Goal: Check status: Check status

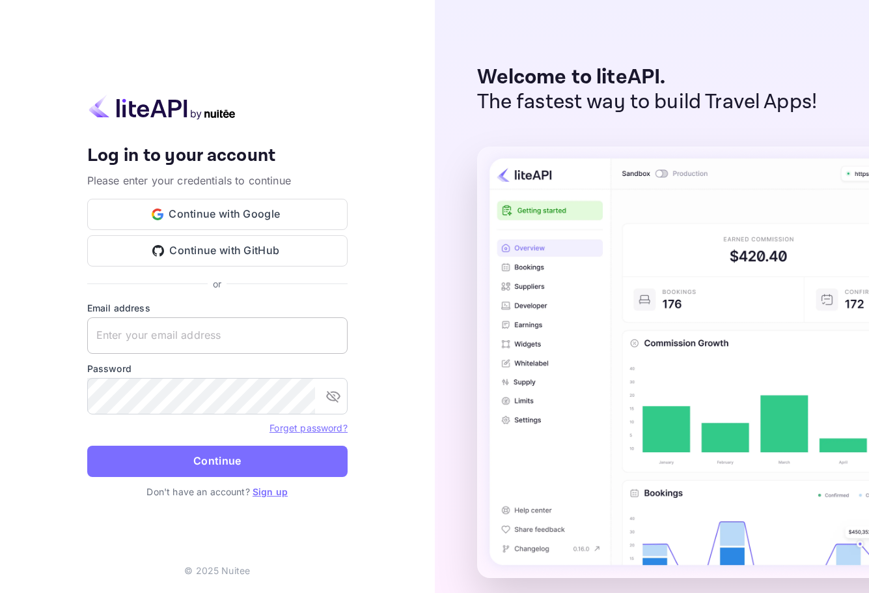
click at [183, 328] on input "text" at bounding box center [217, 335] width 260 height 36
paste input "services@withjoy.com"
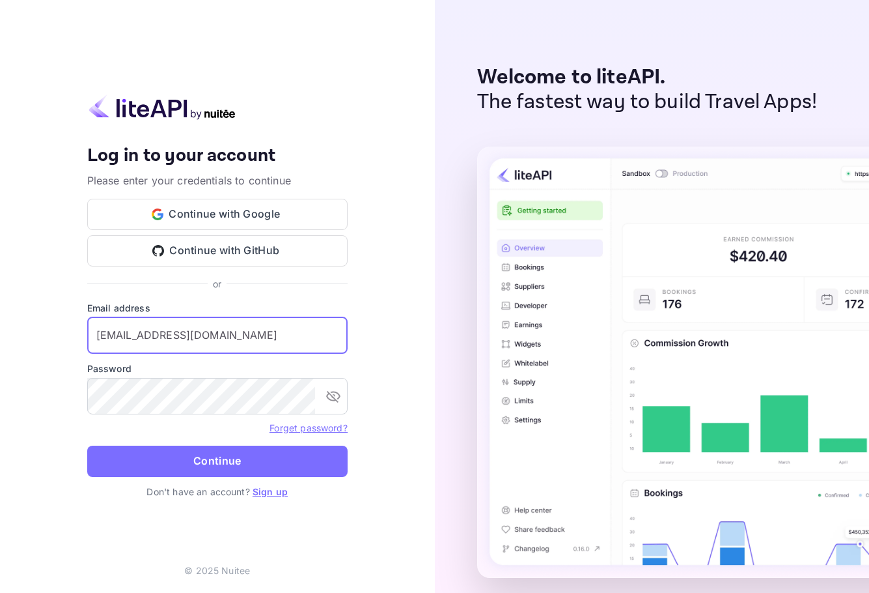
type input "services@withjoy.com"
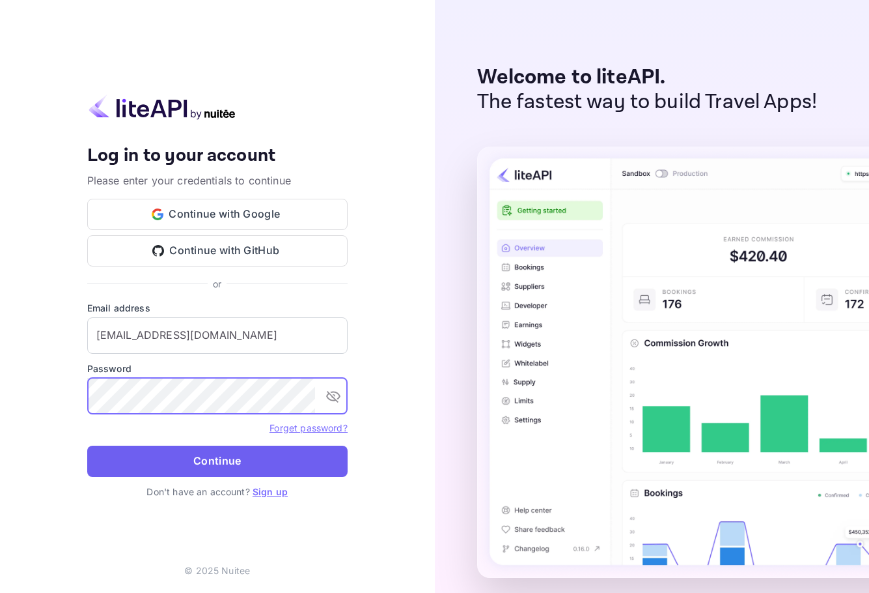
click at [202, 447] on button "Continue" at bounding box center [217, 460] width 260 height 31
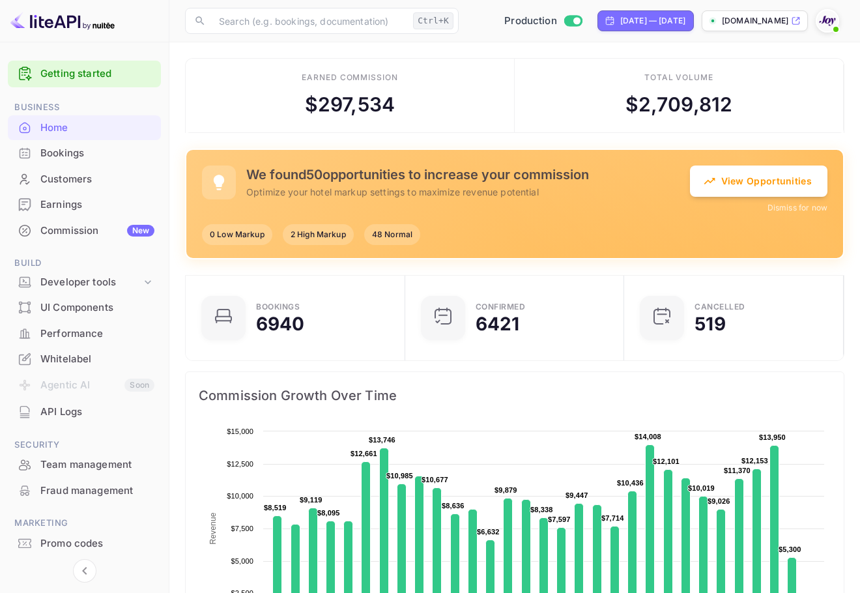
scroll to position [10, 10]
click at [824, 20] on img at bounding box center [827, 20] width 21 height 21
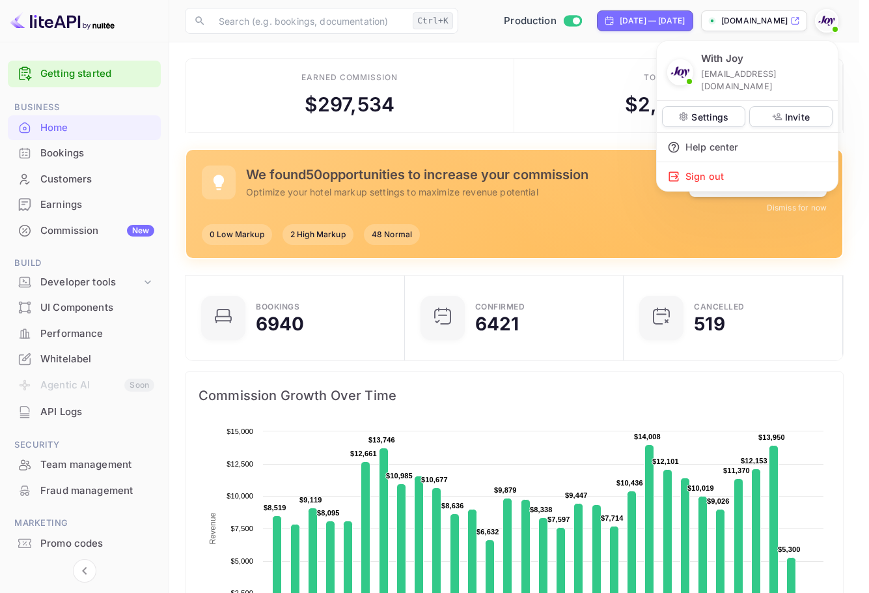
click at [63, 158] on div at bounding box center [434, 296] width 869 height 593
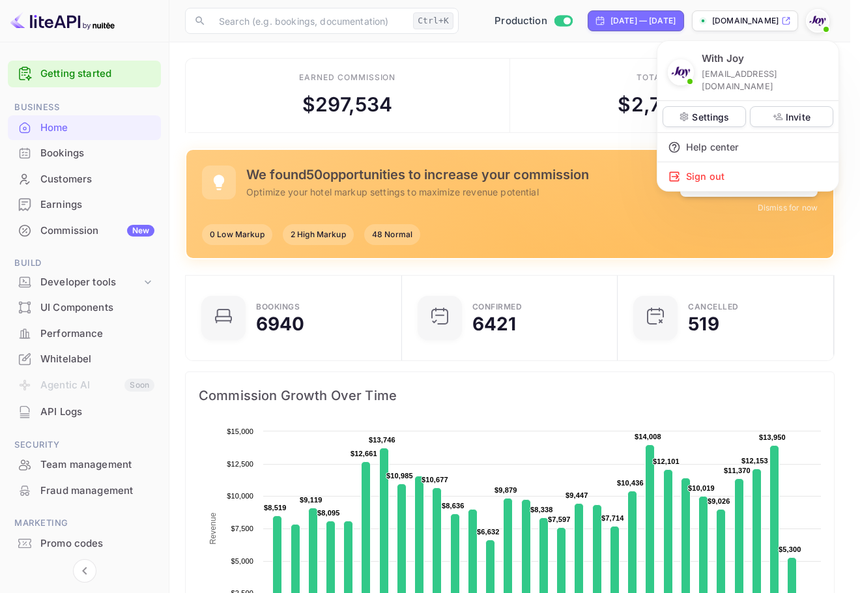
click at [63, 158] on div "With Joy services@withjoy.com Settings Invite Help center Sign out" at bounding box center [430, 296] width 860 height 593
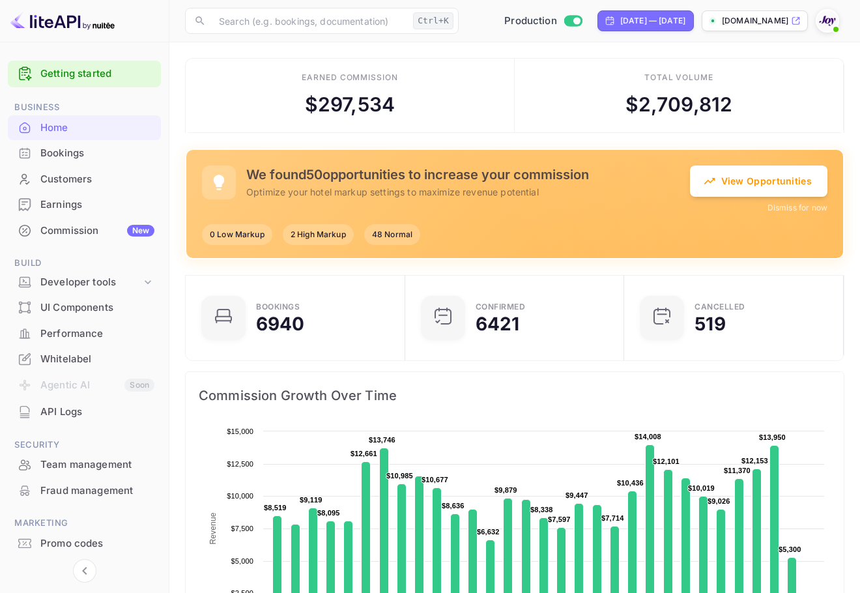
click at [63, 158] on div "Bookings" at bounding box center [97, 153] width 114 height 15
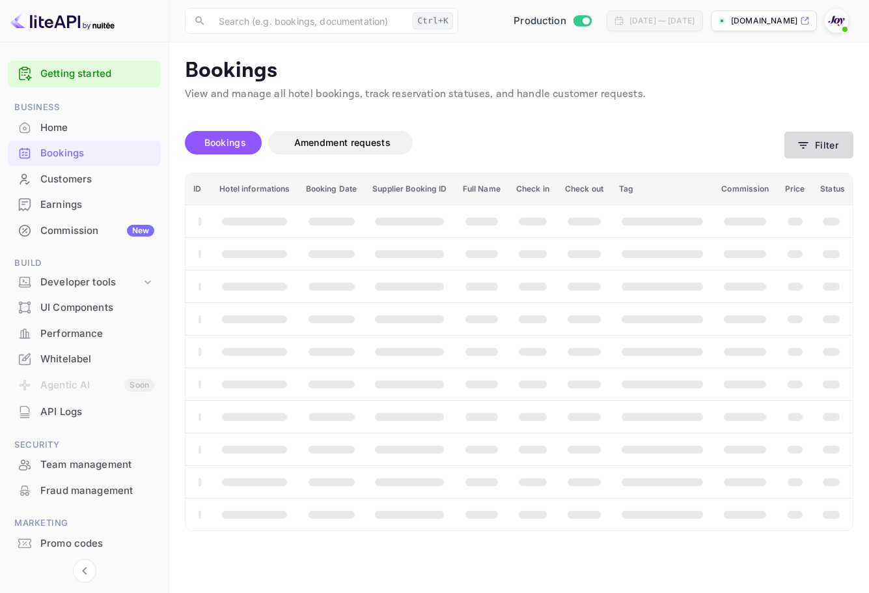
click at [830, 146] on button "Filter" at bounding box center [819, 145] width 69 height 27
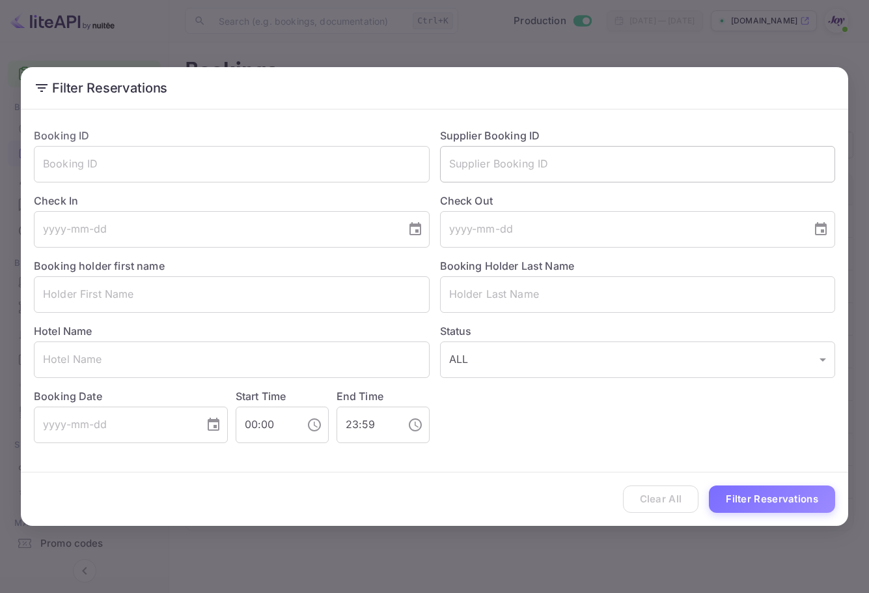
click at [553, 160] on input "text" at bounding box center [638, 164] width 396 height 36
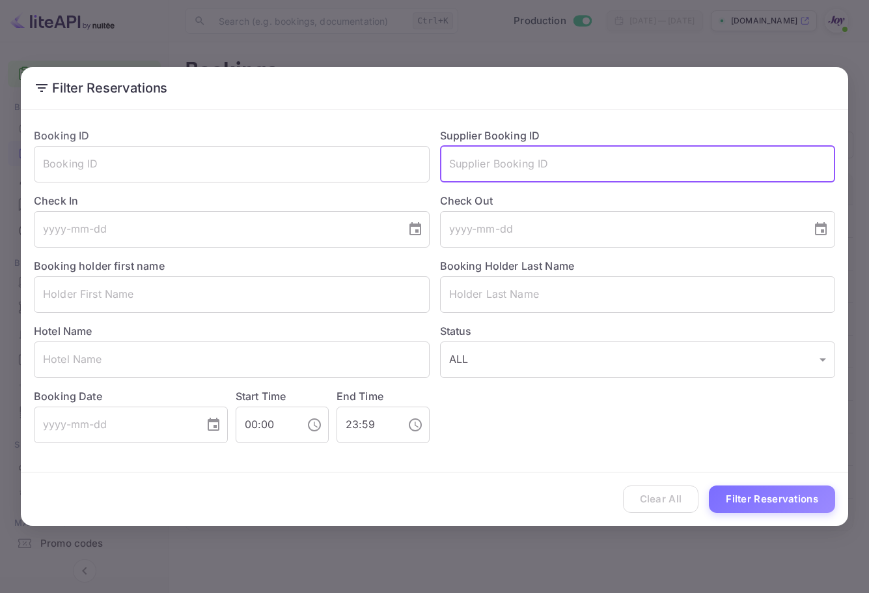
click at [539, 273] on div "Booking Holder Last Name ​" at bounding box center [633, 279] width 406 height 65
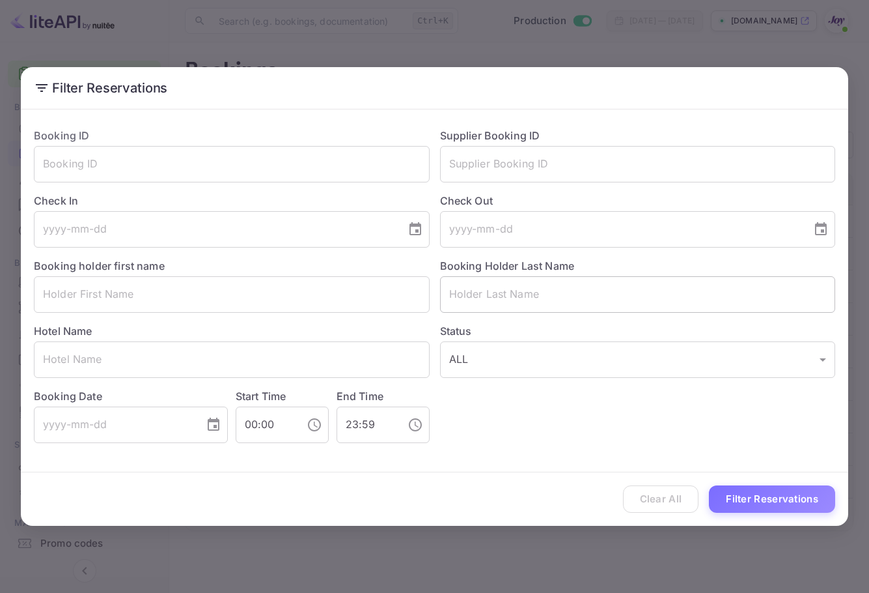
click at [535, 296] on input "text" at bounding box center [638, 294] width 396 height 36
paste input "Kerri"
drag, startPoint x: 483, startPoint y: 287, endPoint x: 319, endPoint y: 253, distance: 166.9
click at [319, 253] on div "Booking ID ​ Supplier Booking ID ​ Check In ​ Check Out ​ Booking holder first …" at bounding box center [429, 280] width 812 height 326
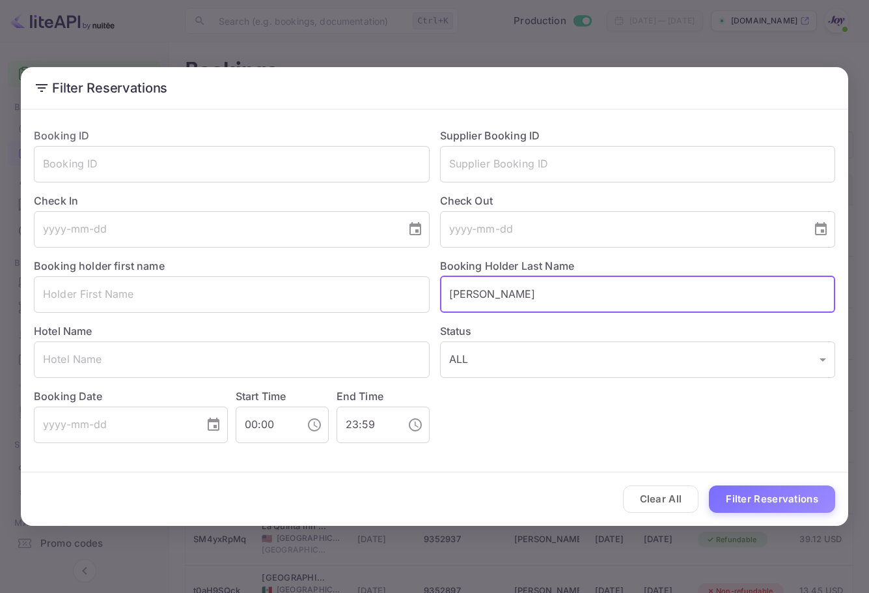
paste input "gan"
type input "Kerrigan"
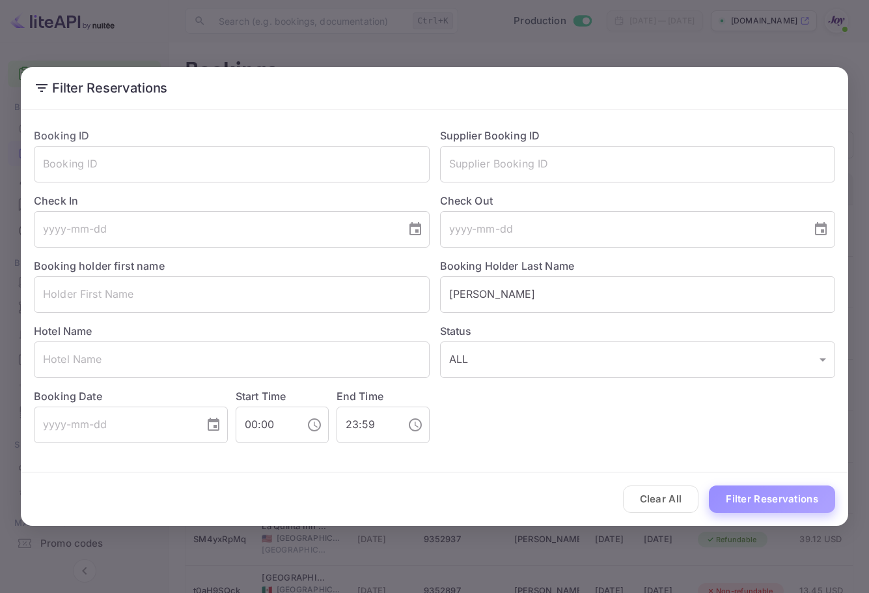
click at [776, 492] on button "Filter Reservations" at bounding box center [772, 499] width 126 height 28
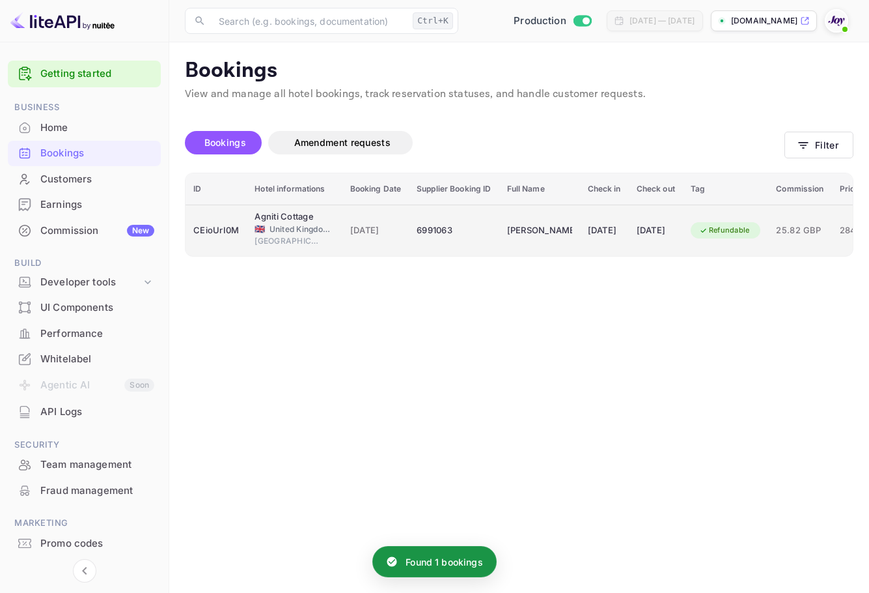
click at [621, 225] on div "01 Sep 2025" at bounding box center [604, 230] width 33 height 21
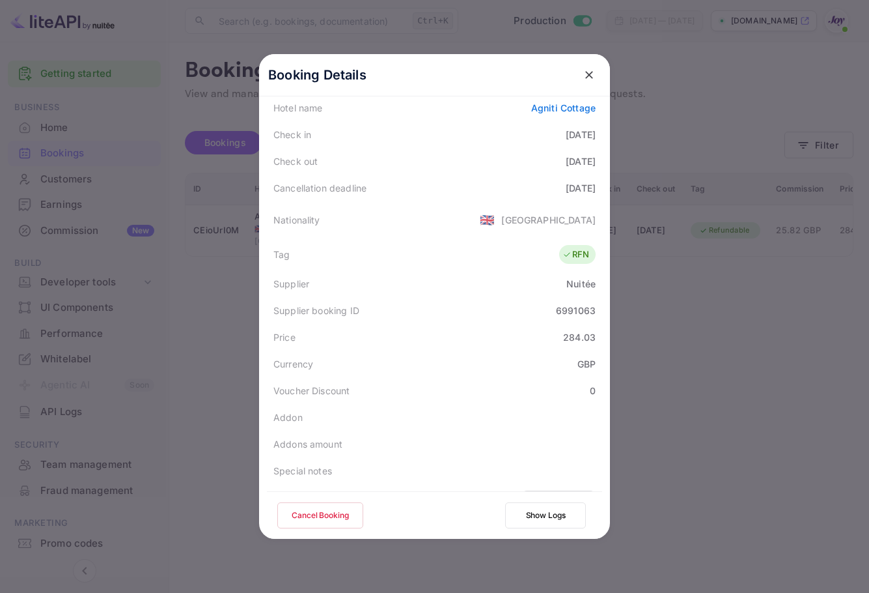
scroll to position [289, 0]
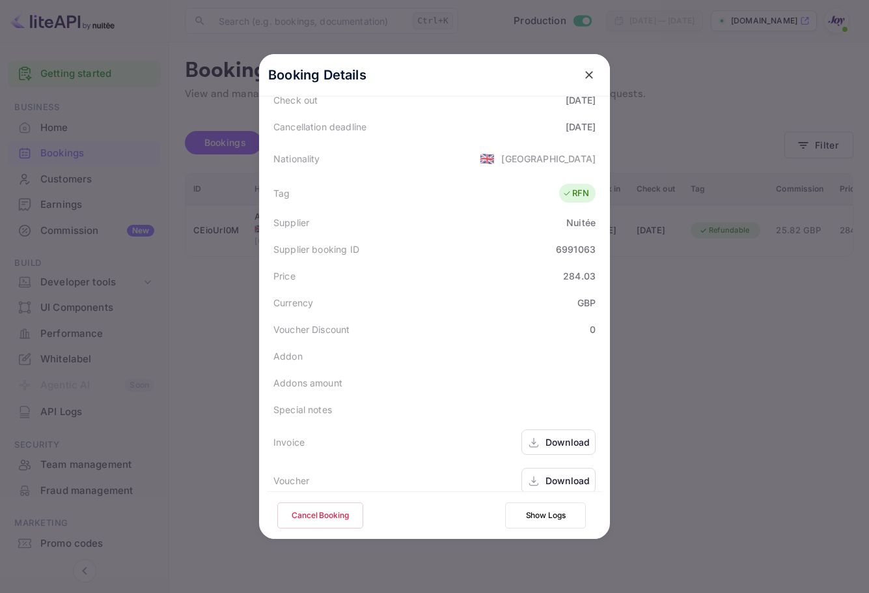
click at [553, 478] on div "Download" at bounding box center [559, 480] width 74 height 25
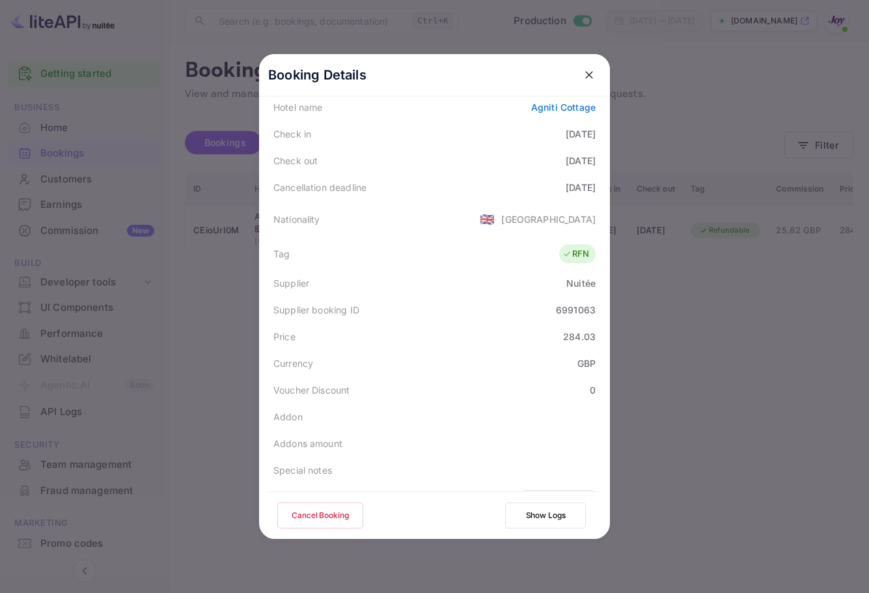
scroll to position [94, 0]
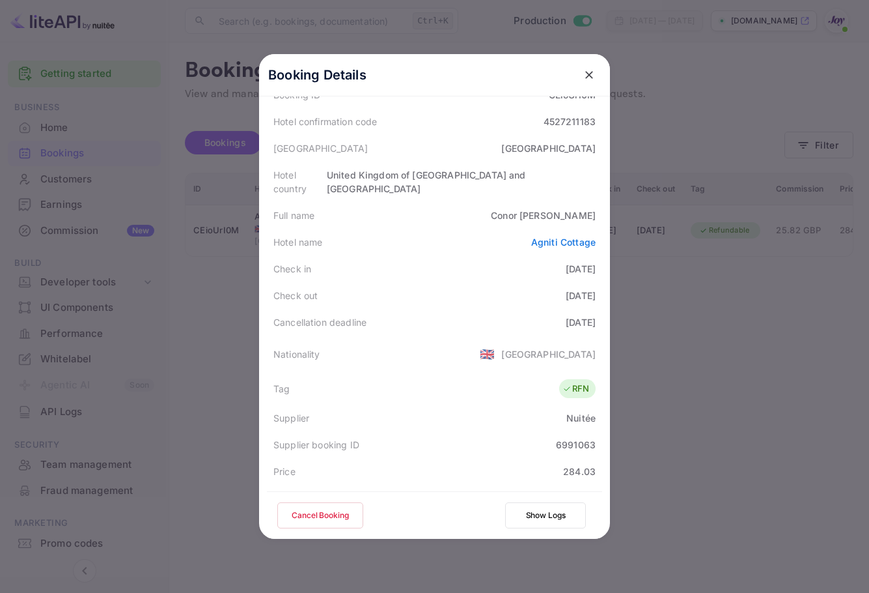
drag, startPoint x: 568, startPoint y: 270, endPoint x: 615, endPoint y: 300, distance: 56.0
click at [615, 300] on div "Booking Details Summary Timeline Message log Status CONFIRMED Booking ID CEioUr…" at bounding box center [434, 296] width 393 height 593
click at [531, 255] on div "Check in 2025-09-01" at bounding box center [434, 268] width 335 height 27
drag, startPoint x: 526, startPoint y: 244, endPoint x: 589, endPoint y: 290, distance: 77.9
click at [589, 290] on div "Status CONFIRMED Booking ID CEioUrI0M Hotel confirmation code 4527211183 Hotel …" at bounding box center [434, 371] width 335 height 645
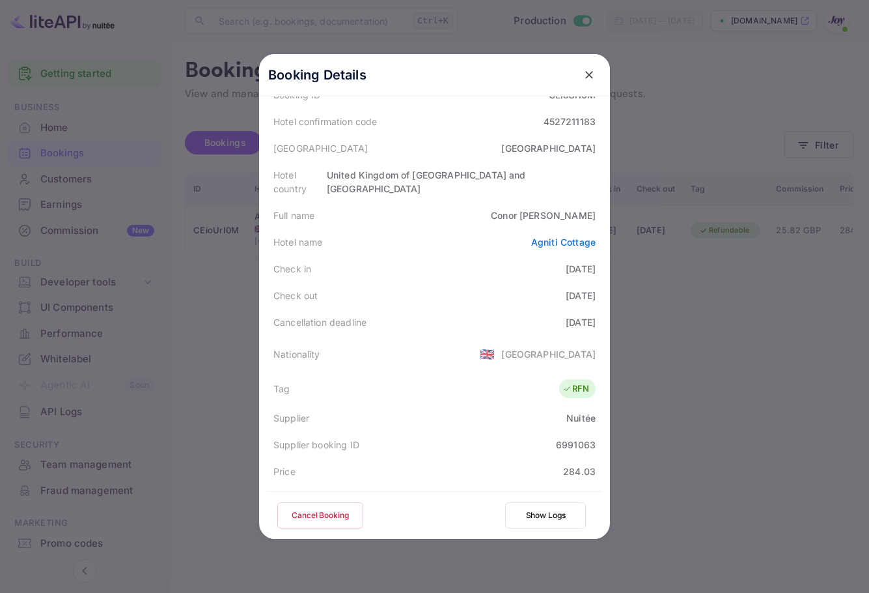
click at [589, 290] on div "Check out 2025-09-03" at bounding box center [434, 295] width 335 height 27
drag, startPoint x: 579, startPoint y: 259, endPoint x: 583, endPoint y: 296, distance: 37.3
click at [583, 296] on div "Status CONFIRMED Booking ID CEioUrI0M Hotel confirmation code 4527211183 Hotel …" at bounding box center [434, 371] width 335 height 645
click at [524, 309] on div "Cancellation deadline 2025-08-01" at bounding box center [434, 322] width 335 height 27
drag, startPoint x: 511, startPoint y: 269, endPoint x: 566, endPoint y: 288, distance: 57.9
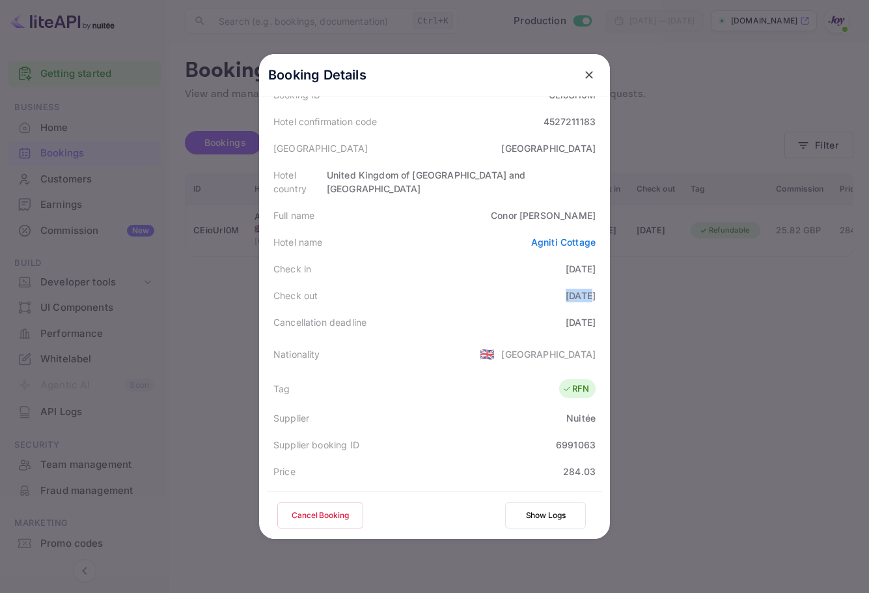
click at [566, 288] on div "Check out 2025-09-03" at bounding box center [434, 295] width 335 height 27
click at [567, 288] on div "2025-09-03" at bounding box center [581, 295] width 30 height 14
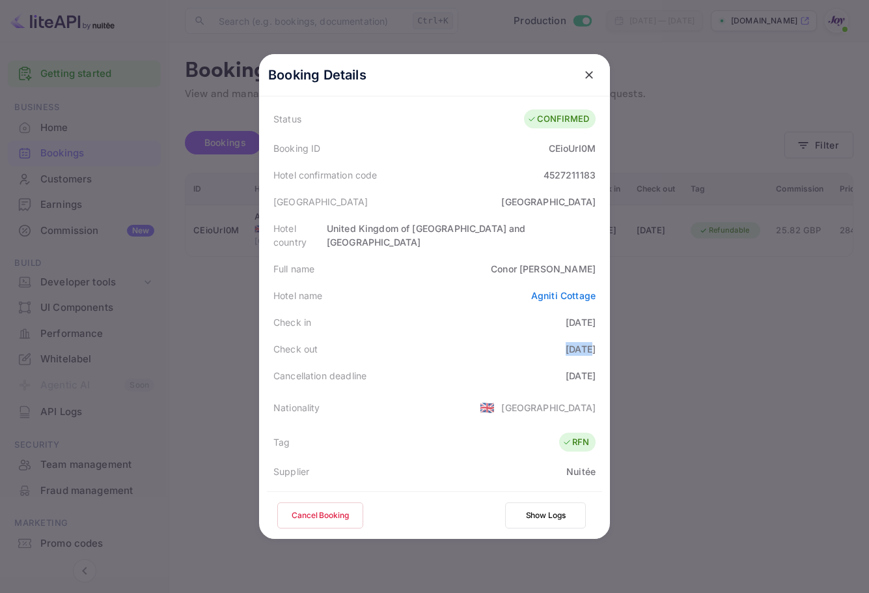
scroll to position [0, 0]
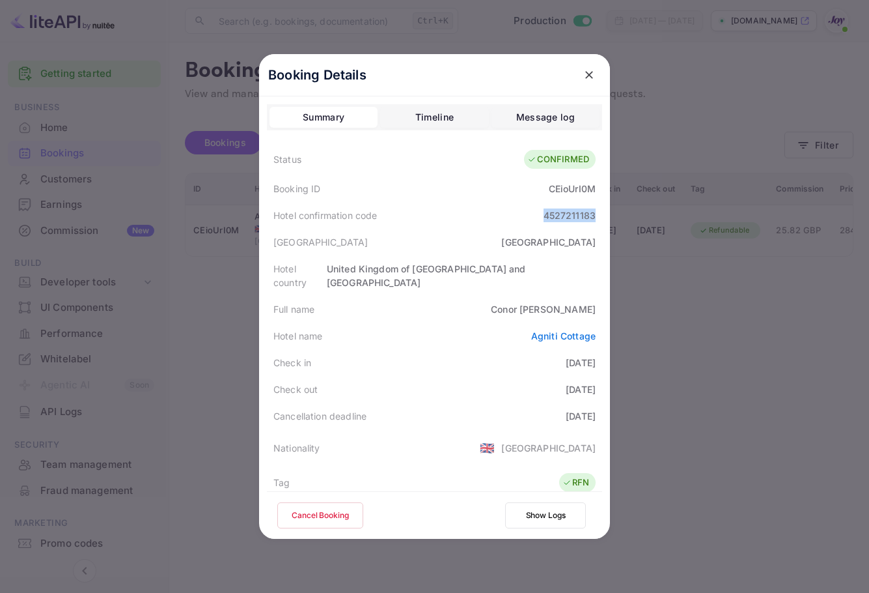
drag, startPoint x: 533, startPoint y: 214, endPoint x: 595, endPoint y: 206, distance: 62.3
click at [595, 206] on div "Hotel confirmation code 4527211183" at bounding box center [434, 215] width 335 height 27
click at [586, 68] on icon "close" at bounding box center [589, 74] width 13 height 13
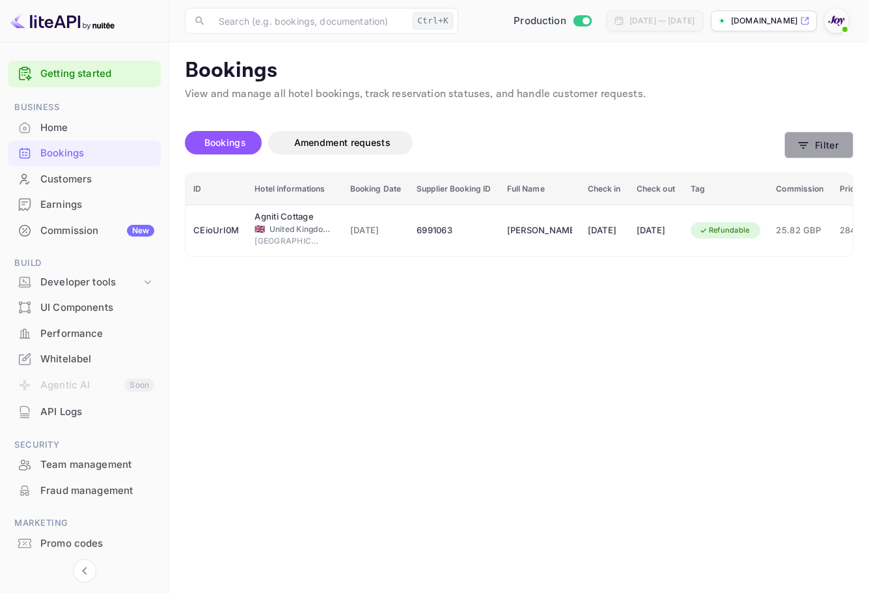
click at [848, 132] on button "Filter" at bounding box center [819, 145] width 69 height 27
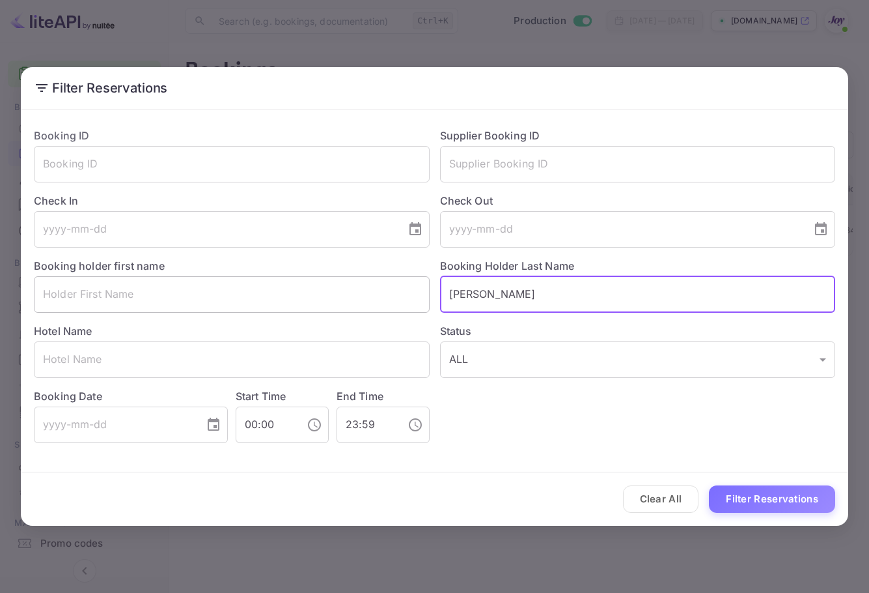
drag, startPoint x: 509, startPoint y: 281, endPoint x: 336, endPoint y: 285, distance: 172.6
click at [326, 288] on div "Booking ID ​ Supplier Booking ID ​ Check In ​ Check Out ​ Booking holder first …" at bounding box center [429, 280] width 812 height 326
paste input "Sprock"
type input "Sprock"
click at [792, 489] on button "Filter Reservations" at bounding box center [772, 499] width 126 height 28
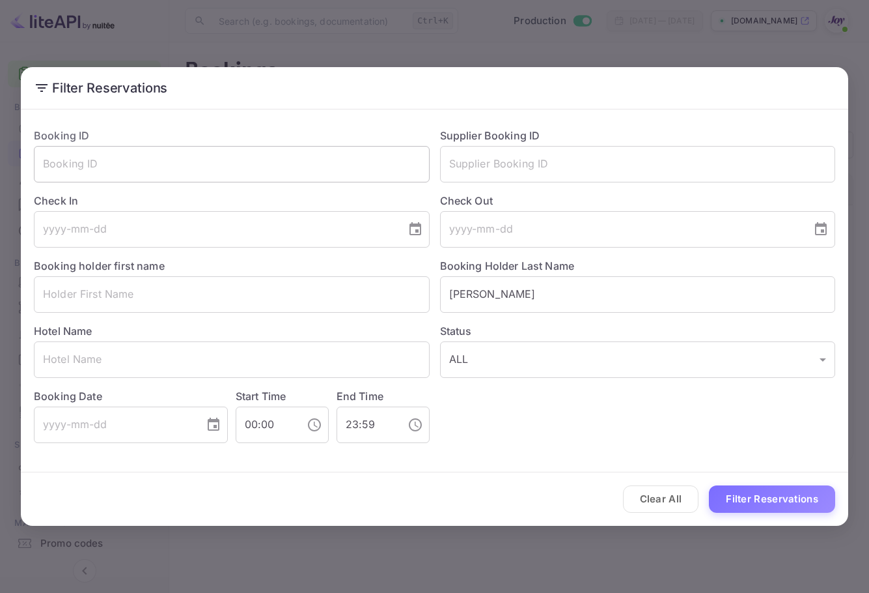
click at [251, 156] on input "text" at bounding box center [232, 164] width 396 height 36
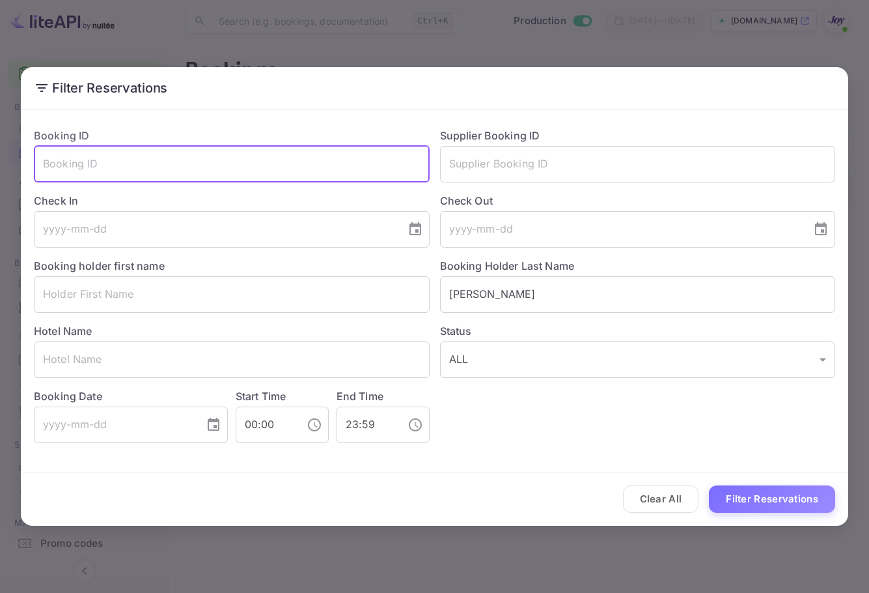
paste input "86623EC03096"
type input "86623EC03096"
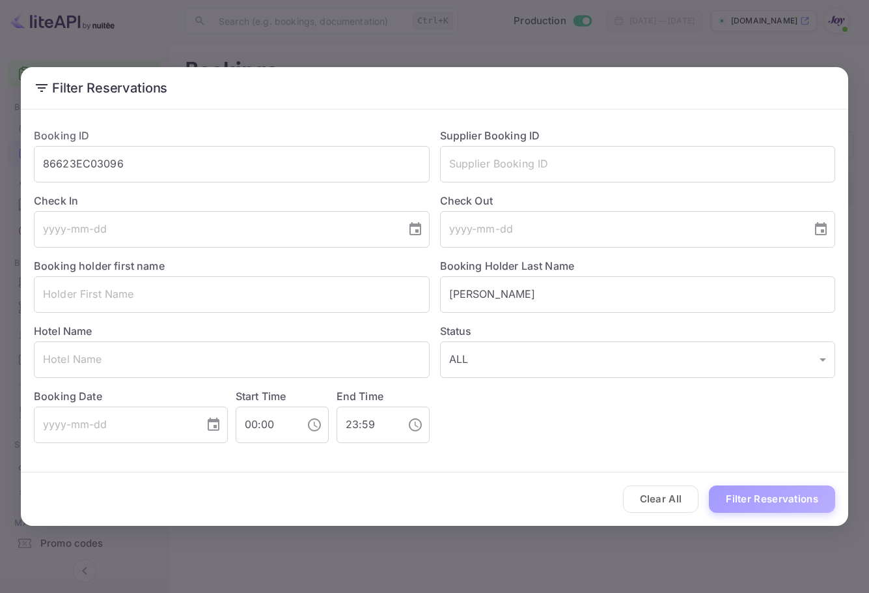
click at [804, 503] on button "Filter Reservations" at bounding box center [772, 499] width 126 height 28
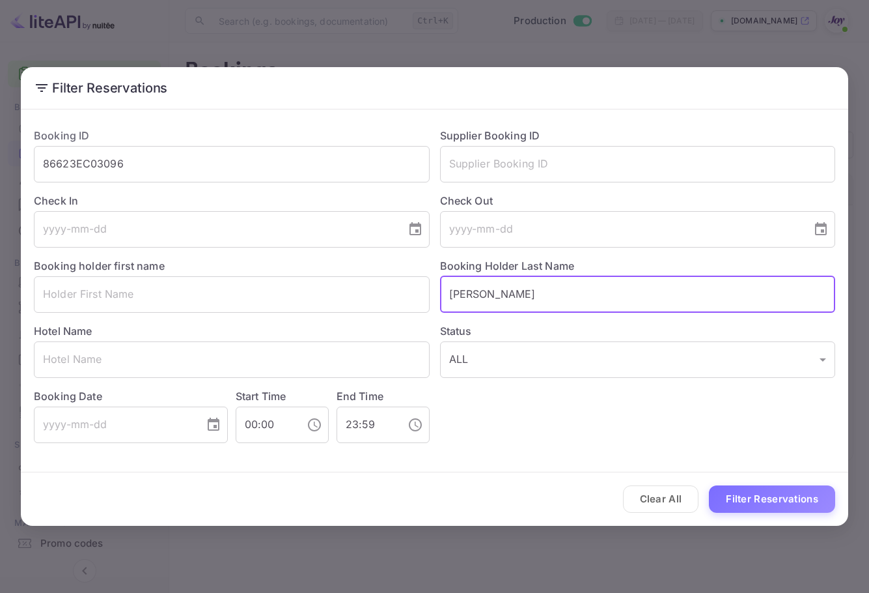
drag, startPoint x: 589, startPoint y: 301, endPoint x: 384, endPoint y: 335, distance: 207.3
click at [384, 335] on div "Booking ID 86623EC03096 ​ Supplier Booking ID ​ Check In ​ Check Out ​ Booking …" at bounding box center [429, 280] width 812 height 326
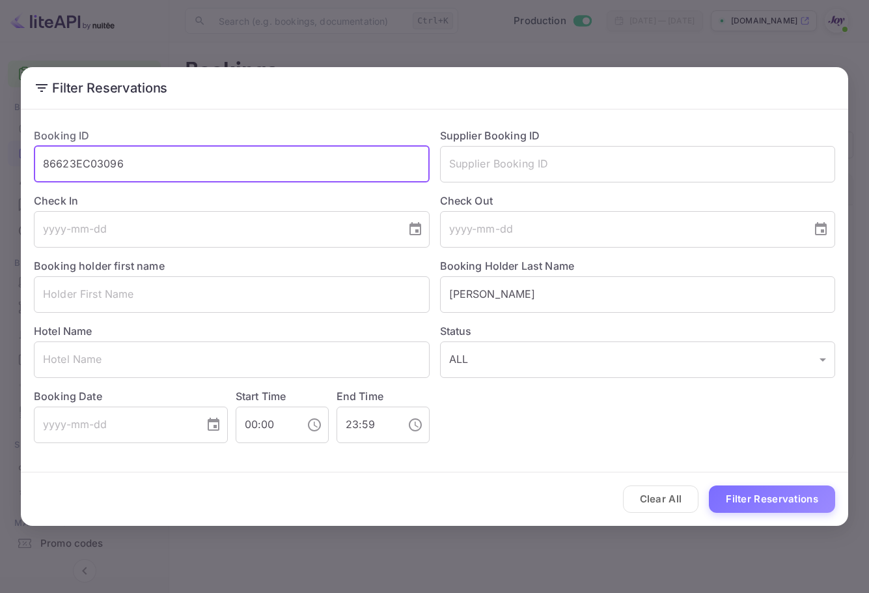
drag, startPoint x: 78, startPoint y: 148, endPoint x: 2, endPoint y: 147, distance: 76.2
click at [2, 147] on div "Filter Reservations Booking ID 86623EC03096 ​ Supplier Booking ID ​ Check In ​ …" at bounding box center [434, 296] width 869 height 593
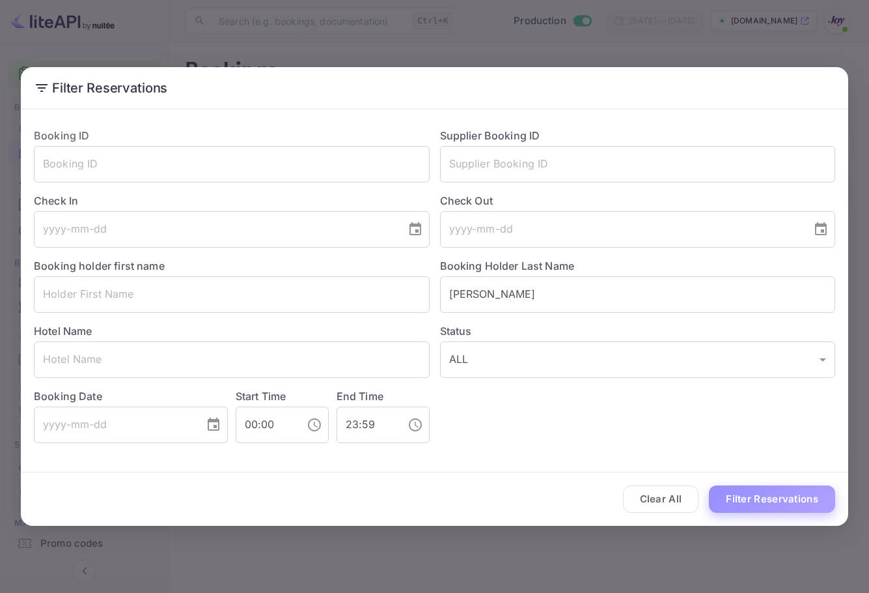
click at [738, 492] on button "Filter Reservations" at bounding box center [772, 499] width 126 height 28
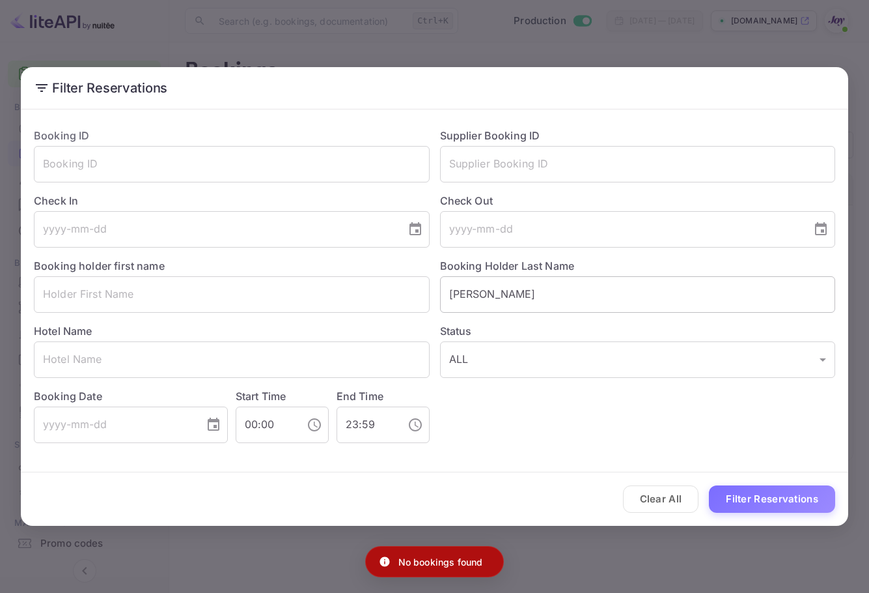
drag, startPoint x: 496, startPoint y: 293, endPoint x: 451, endPoint y: 296, distance: 45.0
click at [451, 296] on input "Sprock" at bounding box center [638, 294] width 396 height 36
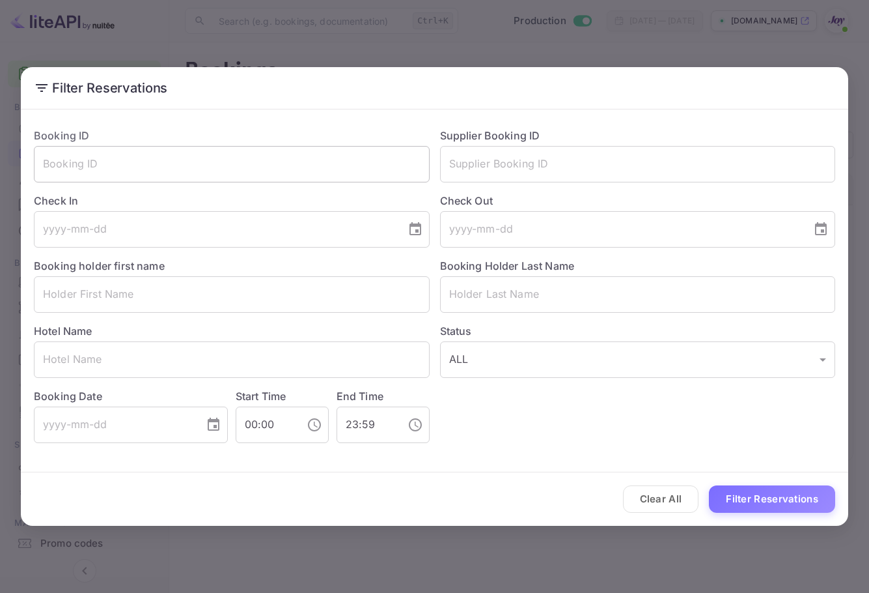
click at [222, 157] on input "text" at bounding box center [232, 164] width 396 height 36
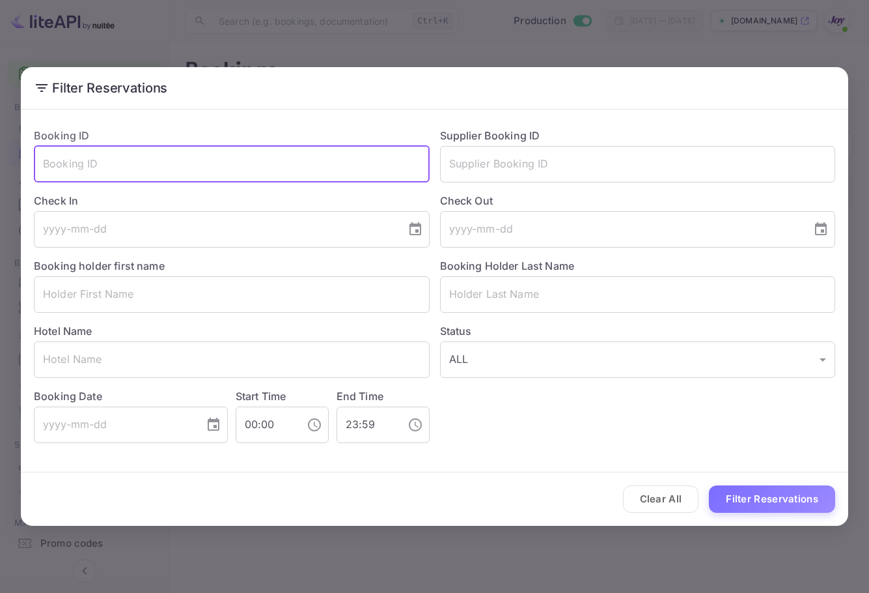
paste input "86623EC03096"
type input "86623EC03096"
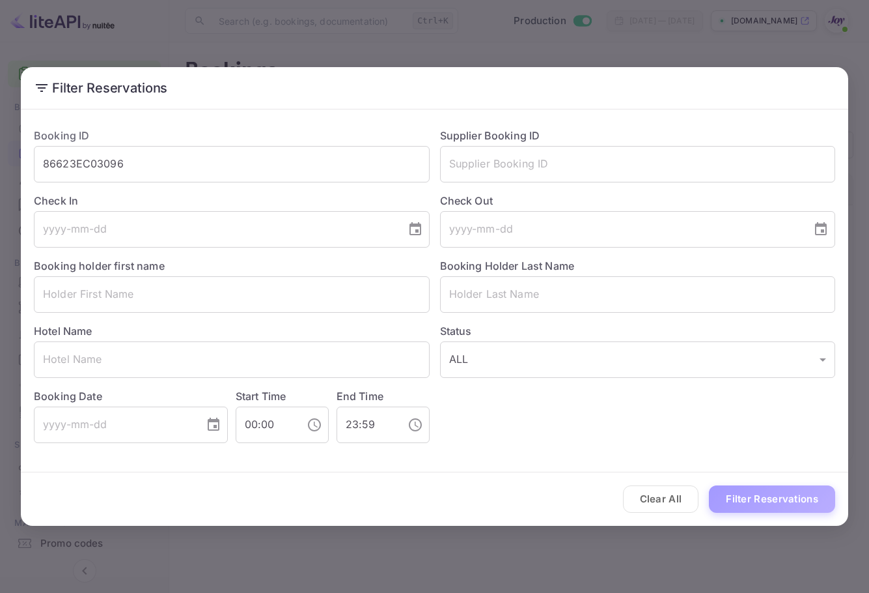
click at [804, 487] on button "Filter Reservations" at bounding box center [772, 499] width 126 height 28
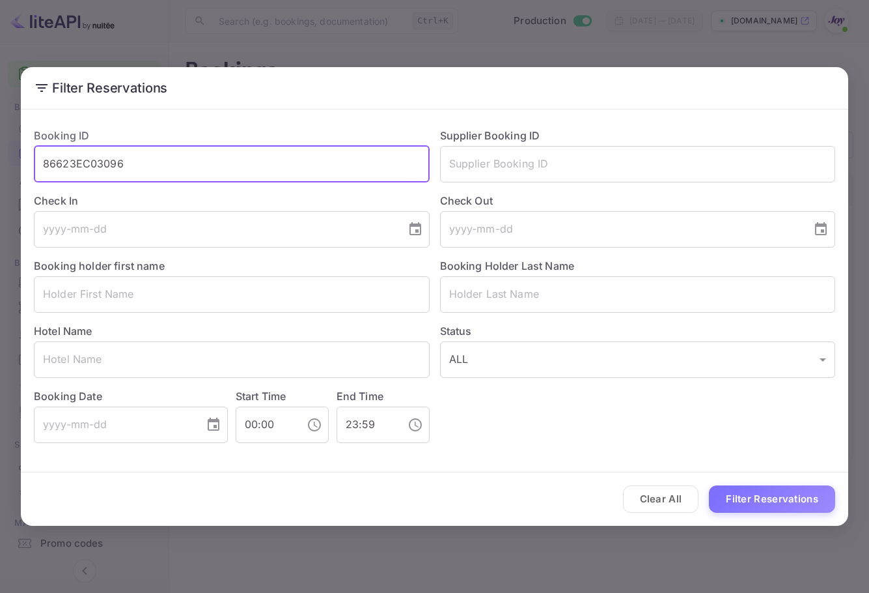
drag, startPoint x: 128, startPoint y: 155, endPoint x: 2, endPoint y: 151, distance: 125.7
click at [2, 151] on div "Filter Reservations Booking ID 86623EC03096 ​ Supplier Booking ID ​ Check In ​ …" at bounding box center [434, 296] width 869 height 593
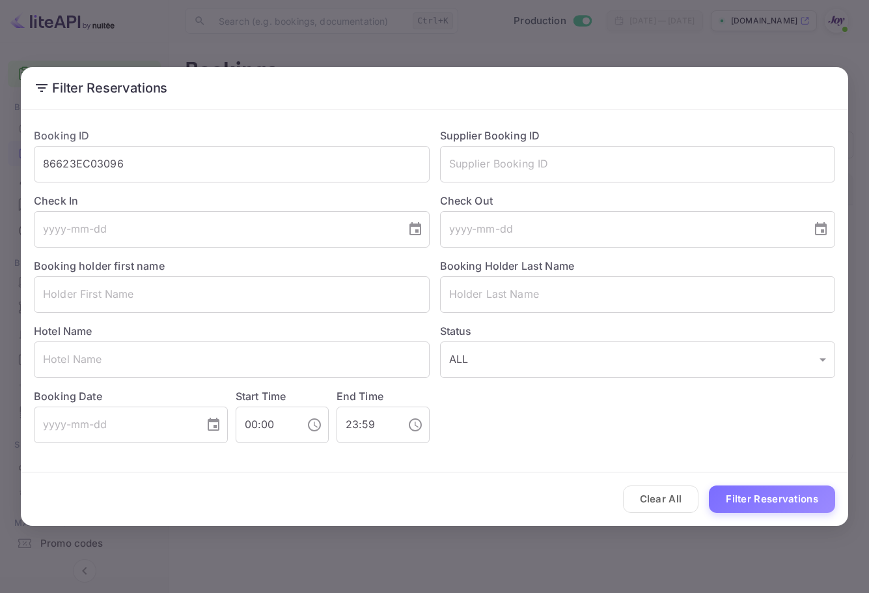
click at [227, 145] on div "Booking ID 86623EC03096 ​" at bounding box center [226, 149] width 406 height 65
click at [223, 150] on input "86623EC03096" at bounding box center [232, 164] width 396 height 36
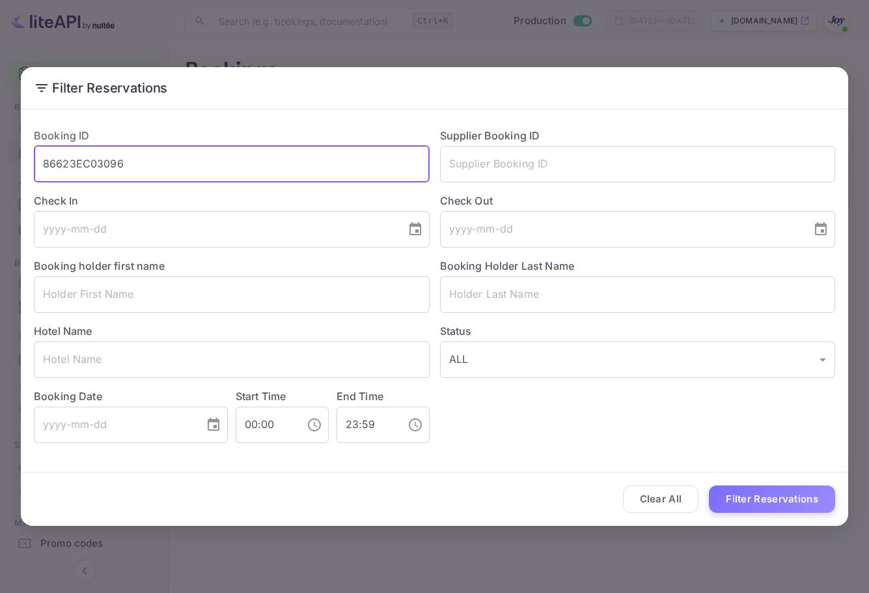
click at [223, 150] on input "86623EC03096" at bounding box center [232, 164] width 396 height 36
click at [525, 305] on input "text" at bounding box center [638, 294] width 396 height 36
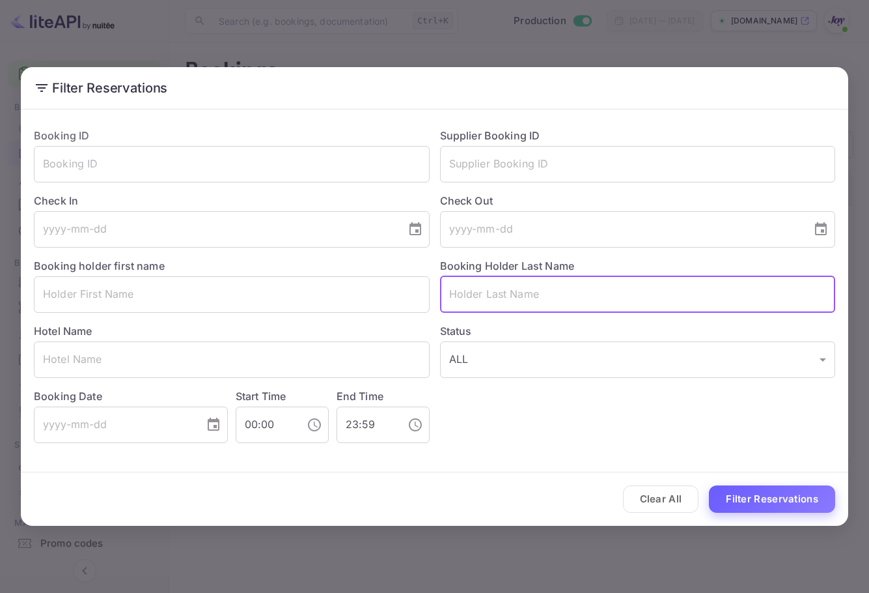
paste input "[PERSON_NAME]"
type input "[PERSON_NAME]"
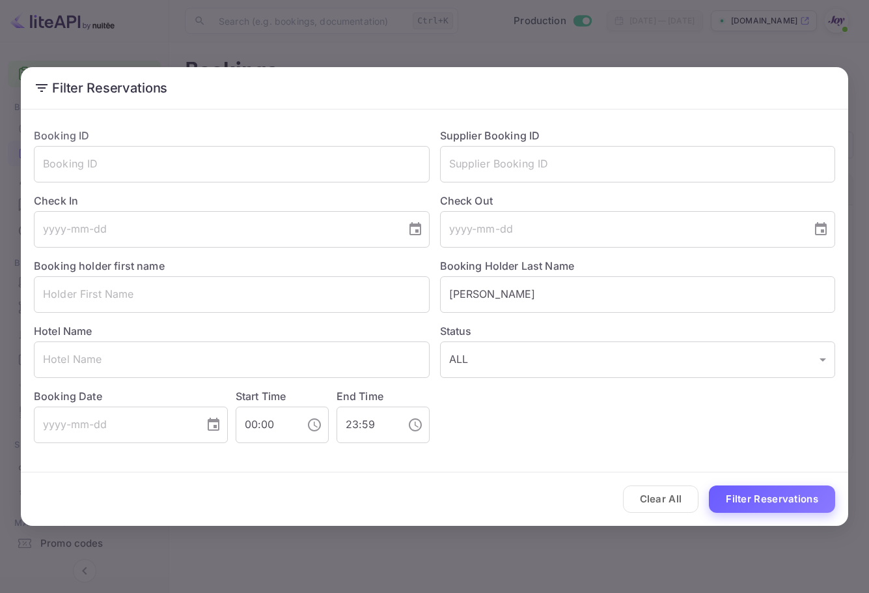
click at [802, 499] on button "Filter Reservations" at bounding box center [772, 499] width 126 height 28
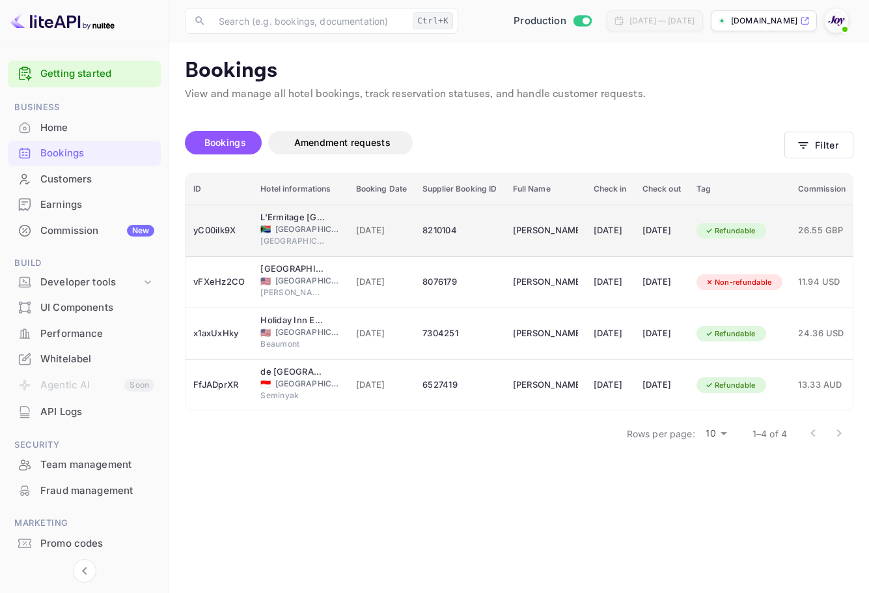
click at [610, 242] on td "[DATE]" at bounding box center [610, 230] width 49 height 52
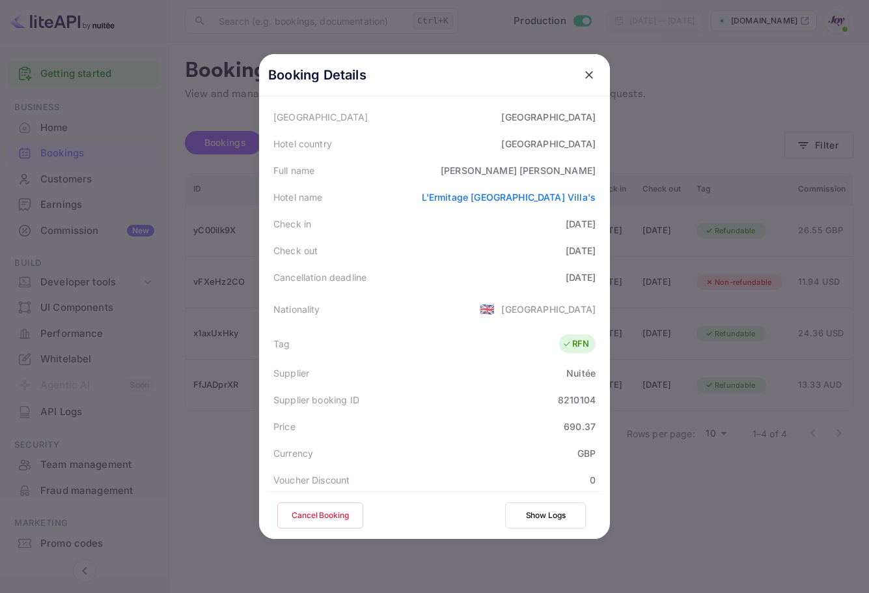
scroll to position [130, 0]
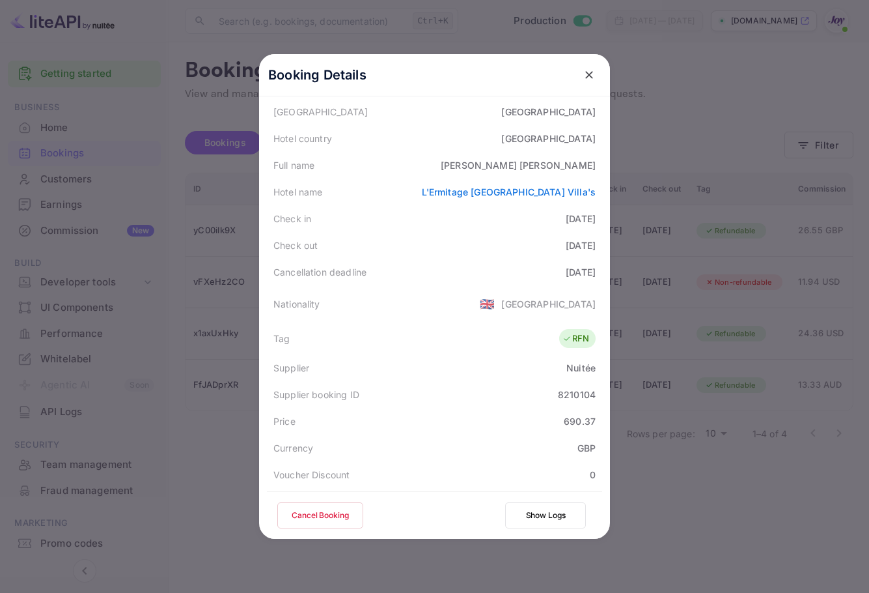
click at [673, 184] on div at bounding box center [434, 296] width 869 height 593
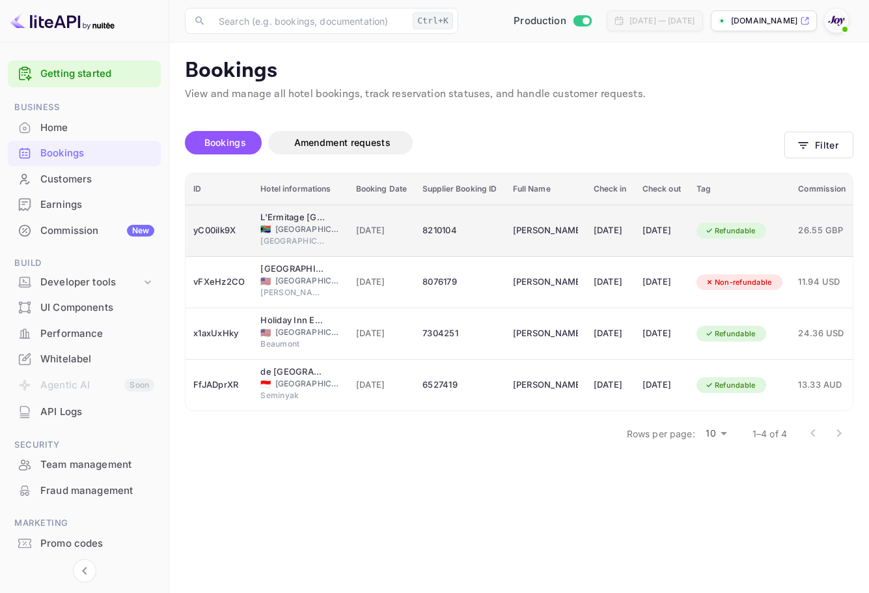
click at [604, 222] on div "[DATE]" at bounding box center [610, 230] width 33 height 21
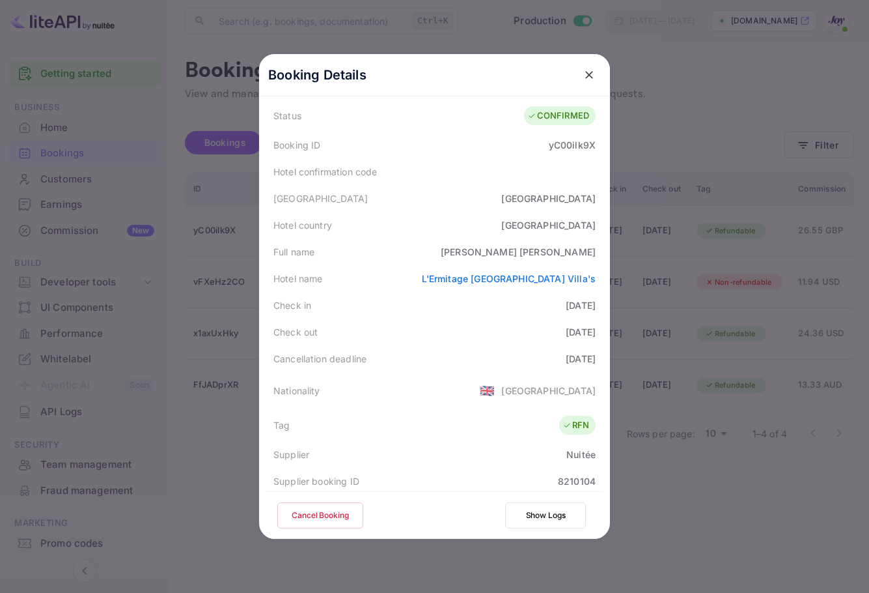
scroll to position [65, 0]
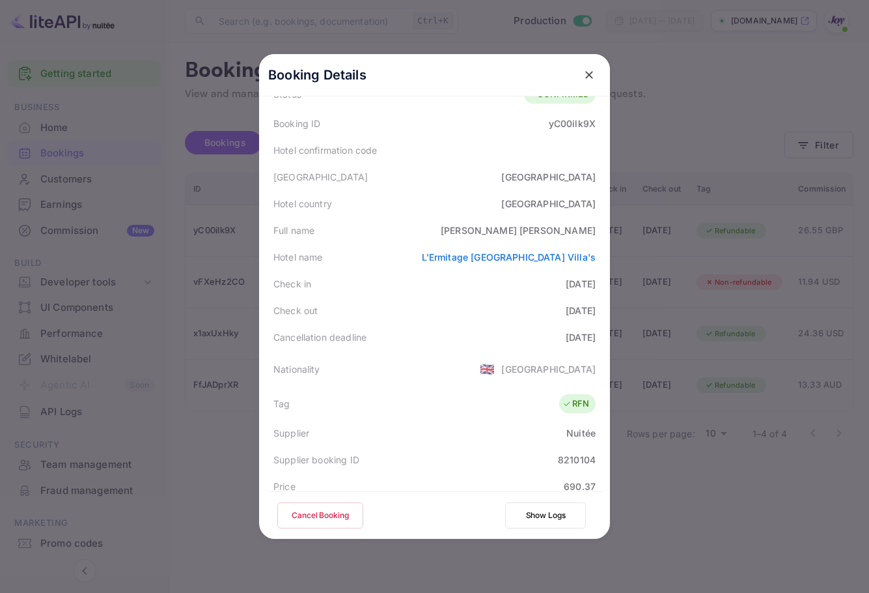
drag, startPoint x: 553, startPoint y: 288, endPoint x: 622, endPoint y: 315, distance: 73.4
click at [622, 315] on div "Booking Details Summary Timeline Message log Status CONFIRMED Booking ID yC00il…" at bounding box center [434, 296] width 393 height 593
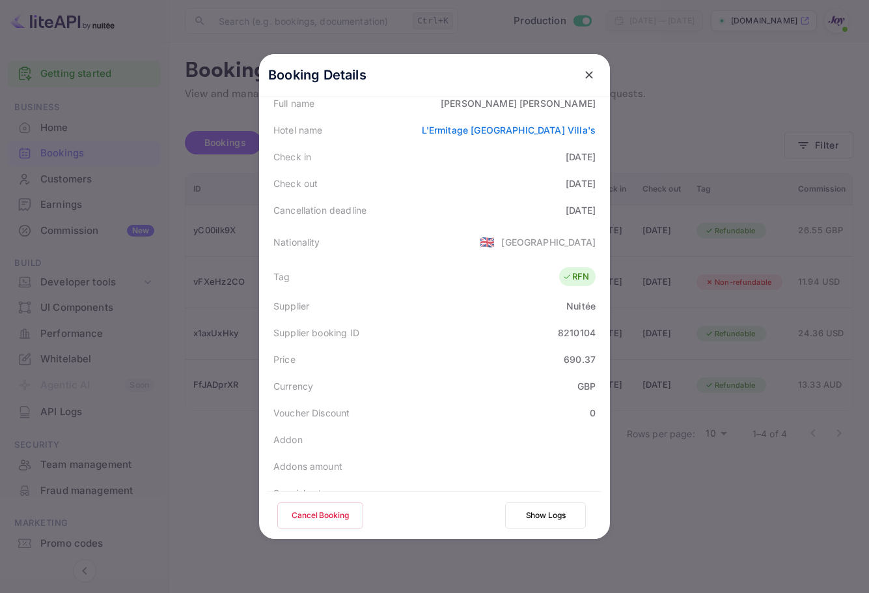
scroll to position [289, 0]
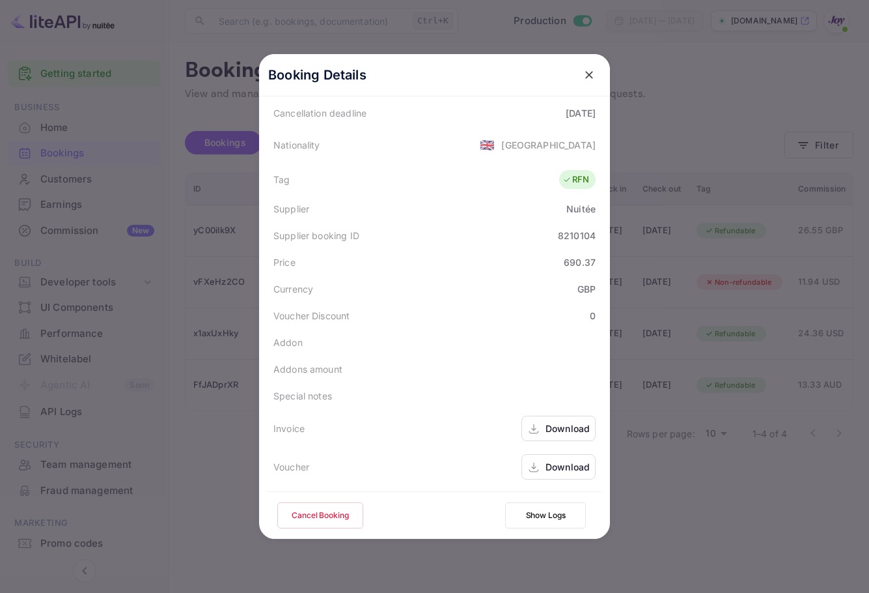
click at [564, 469] on div "Download" at bounding box center [568, 467] width 44 height 14
click at [549, 469] on div "Download" at bounding box center [568, 467] width 44 height 14
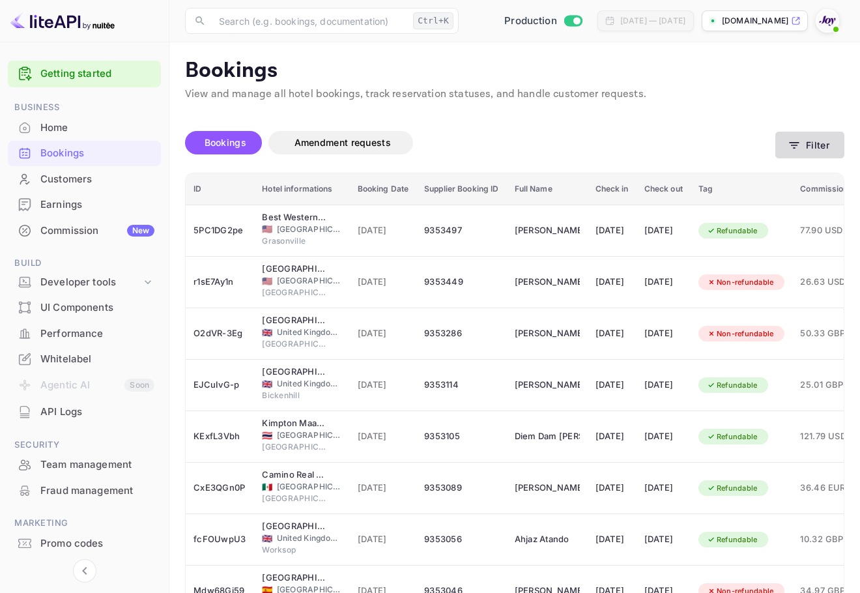
click at [789, 157] on button "Filter" at bounding box center [809, 145] width 69 height 27
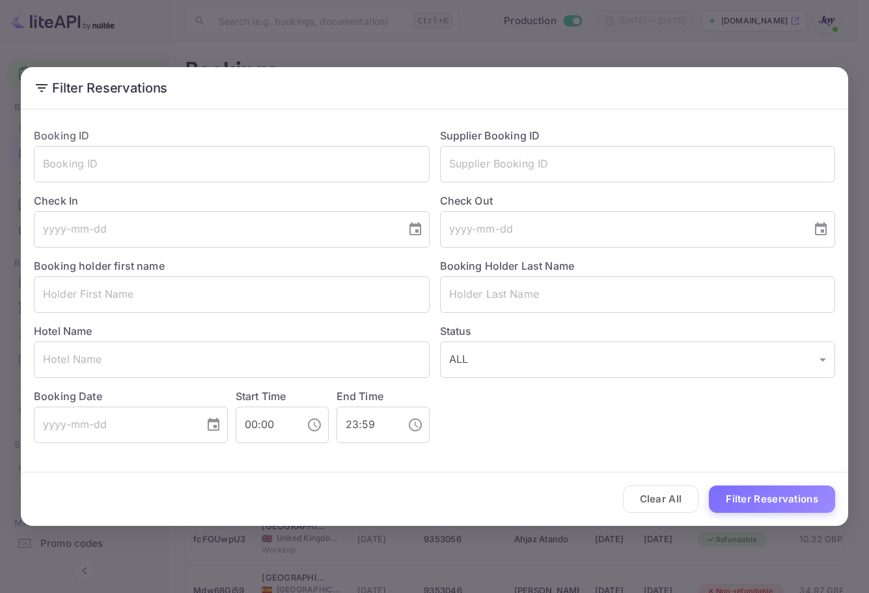
click at [794, 139] on div "Supplier Booking ID ​" at bounding box center [633, 149] width 406 height 65
drag, startPoint x: 516, startPoint y: 183, endPoint x: 516, endPoint y: 163, distance: 19.5
click at [517, 183] on div "Check Out ​" at bounding box center [633, 214] width 406 height 65
click at [513, 151] on input "text" at bounding box center [638, 164] width 396 height 36
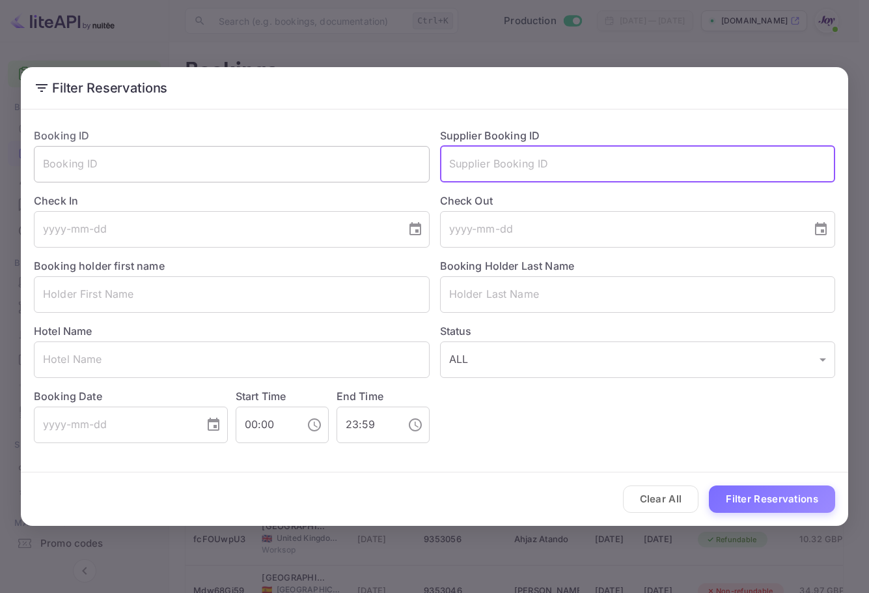
click at [242, 175] on input "text" at bounding box center [232, 164] width 396 height 36
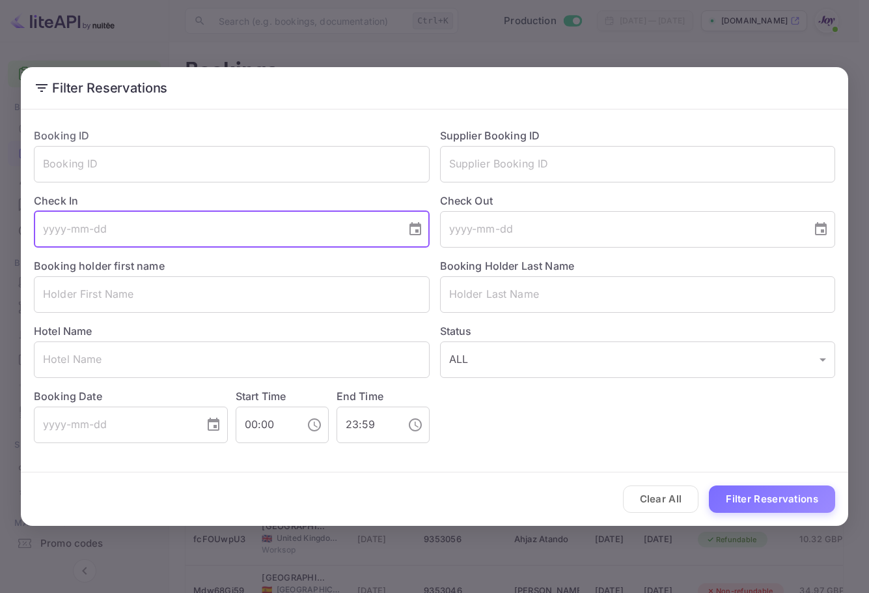
click at [237, 244] on input "tel" at bounding box center [215, 229] width 363 height 36
drag, startPoint x: 344, startPoint y: 158, endPoint x: 350, endPoint y: 152, distance: 7.8
click at [344, 156] on input "text" at bounding box center [232, 164] width 396 height 36
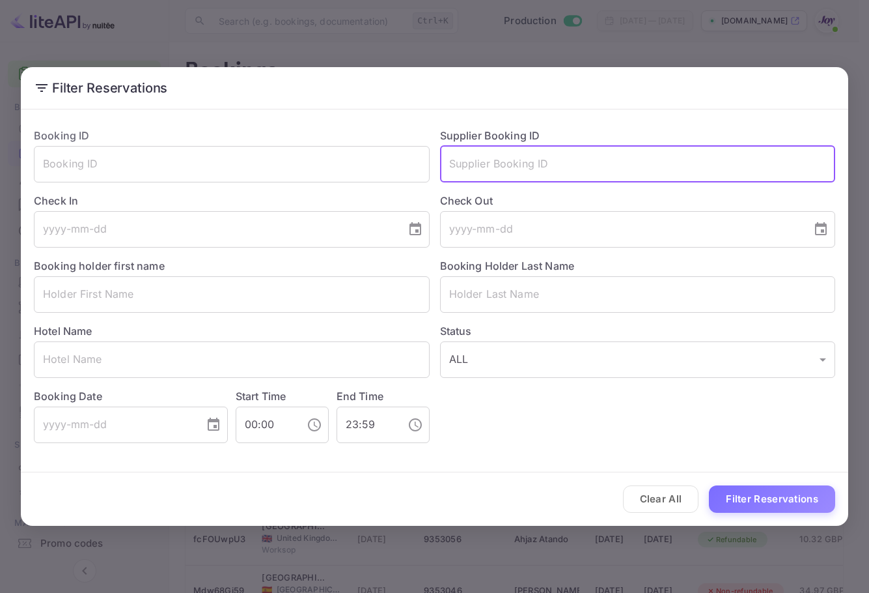
drag, startPoint x: 671, startPoint y: 178, endPoint x: 669, endPoint y: 187, distance: 9.5
click at [671, 184] on div "Booking ID ​ Supplier Booking ID ​ Check In ​ Check Out ​ Booking holder first …" at bounding box center [429, 280] width 812 height 326
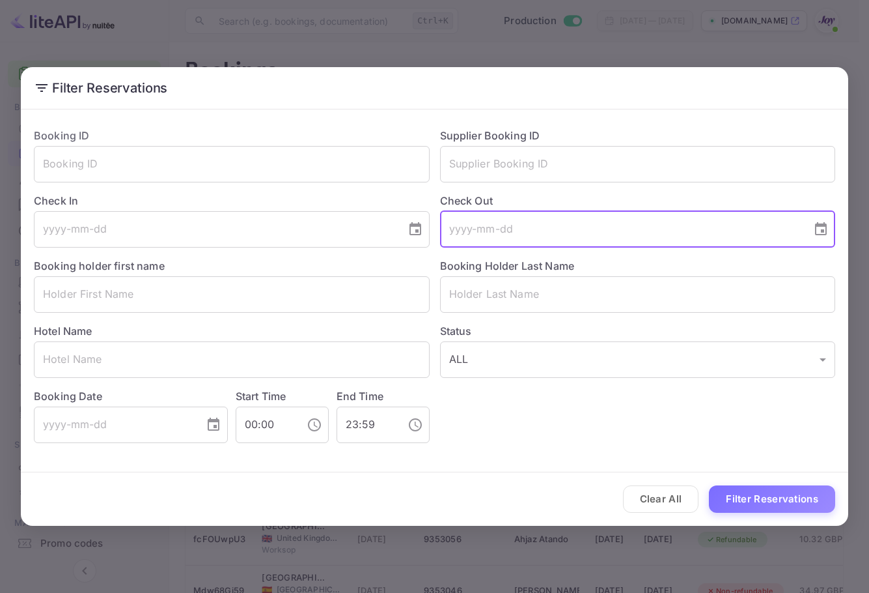
click at [548, 232] on input "tel" at bounding box center [621, 229] width 363 height 36
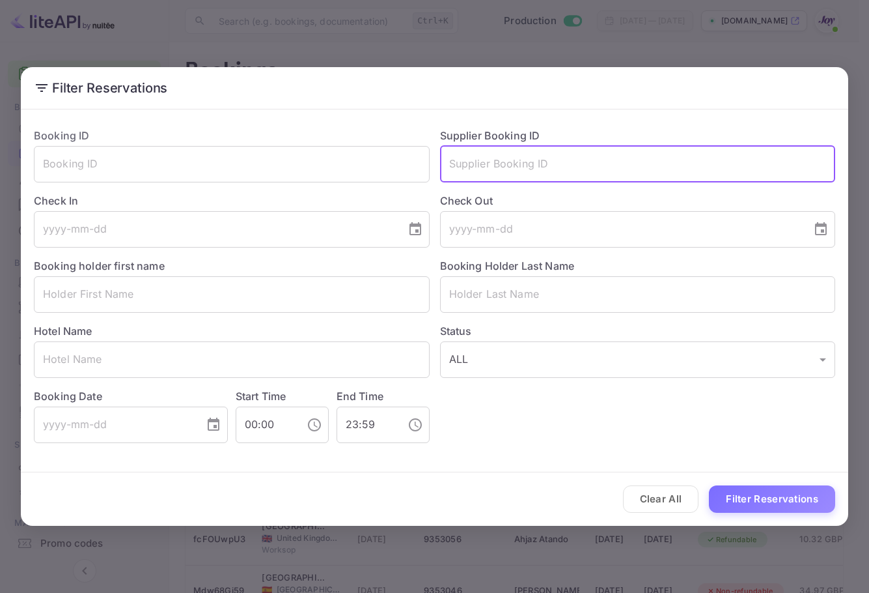
click at [572, 169] on input "text" at bounding box center [638, 164] width 396 height 36
click at [139, 125] on div "Booking ID ​" at bounding box center [226, 149] width 406 height 65
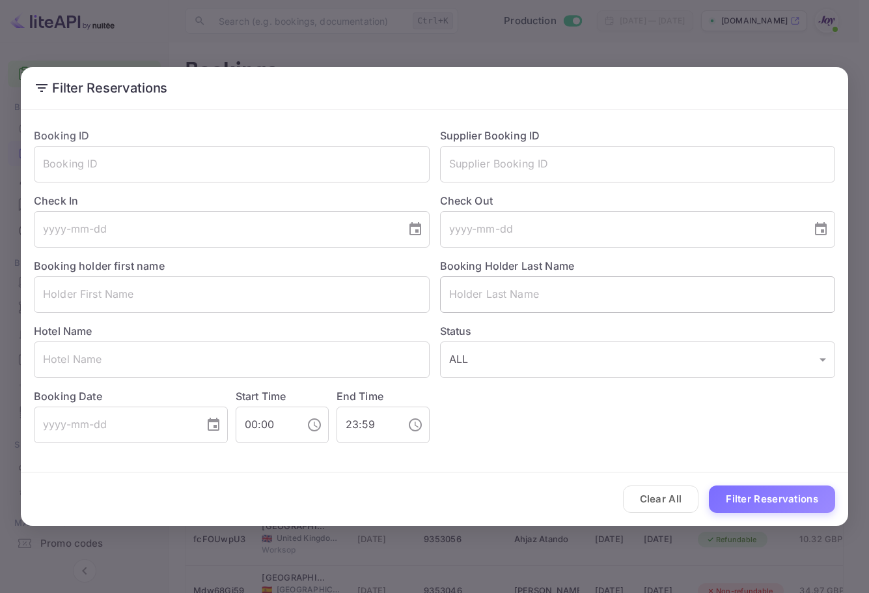
click at [560, 301] on input "text" at bounding box center [638, 294] width 396 height 36
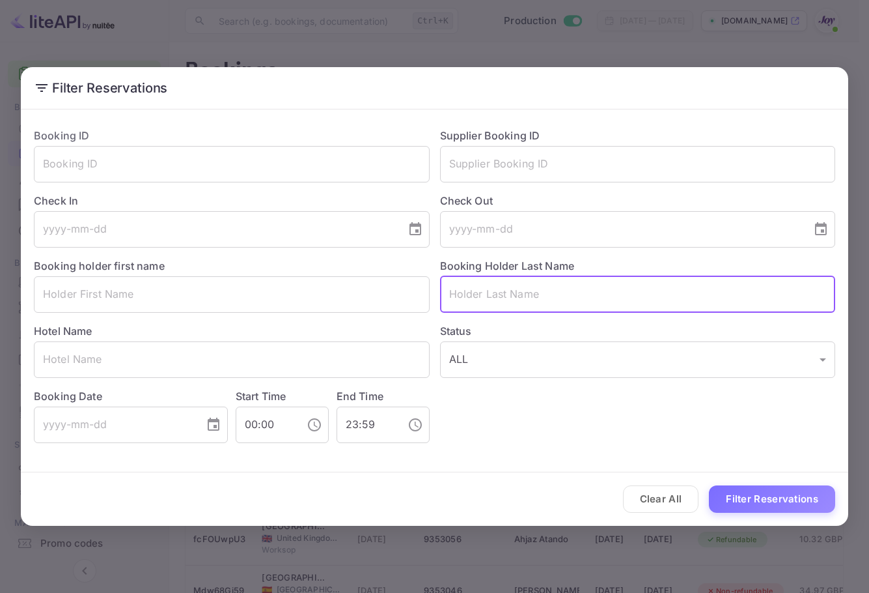
paste input "[PERSON_NAME]"
type input "[PERSON_NAME]"
click at [816, 498] on button "Filter Reservations" at bounding box center [772, 499] width 126 height 28
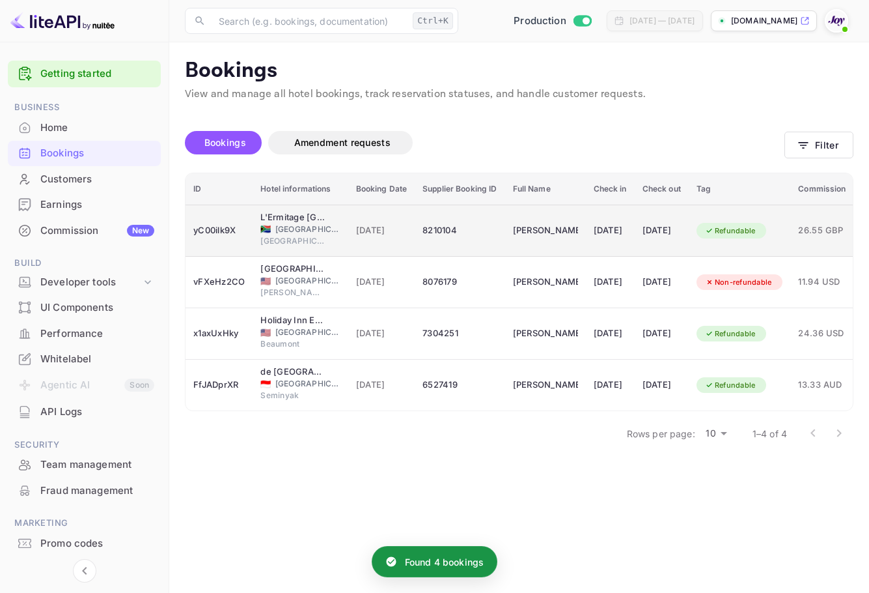
click at [625, 234] on div "[DATE]" at bounding box center [610, 230] width 33 height 21
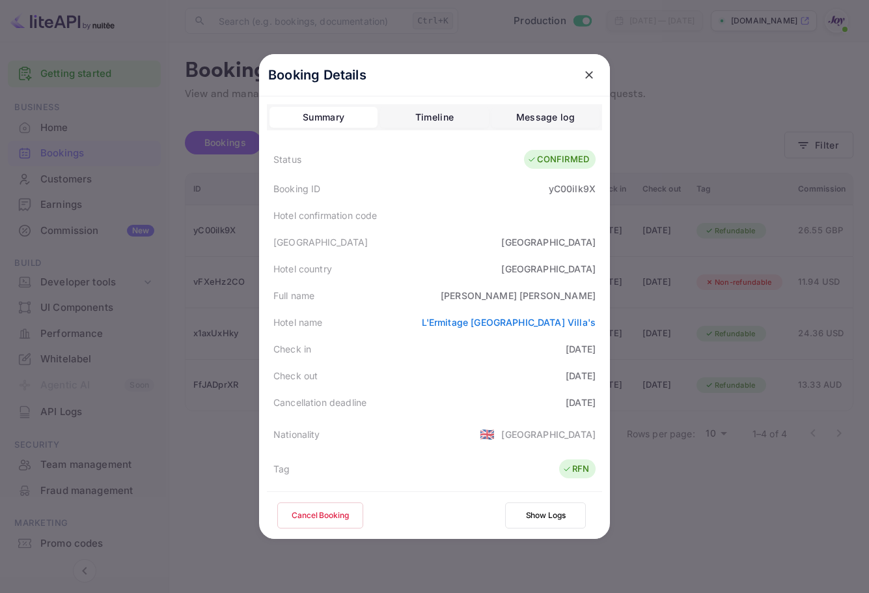
click at [578, 63] on div at bounding box center [589, 74] width 23 height 23
click at [583, 84] on button "close" at bounding box center [589, 74] width 23 height 23
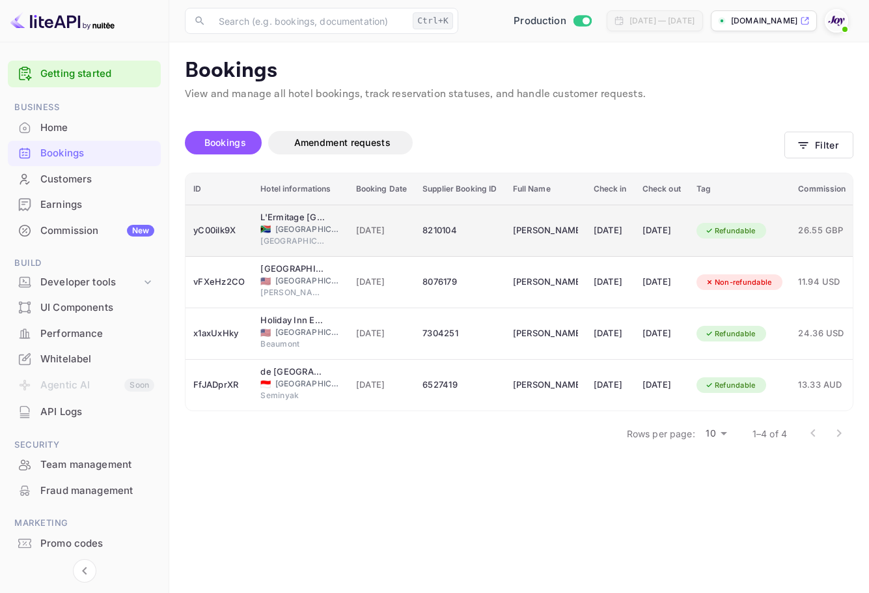
click at [563, 246] on td "[PERSON_NAME]" at bounding box center [545, 230] width 81 height 52
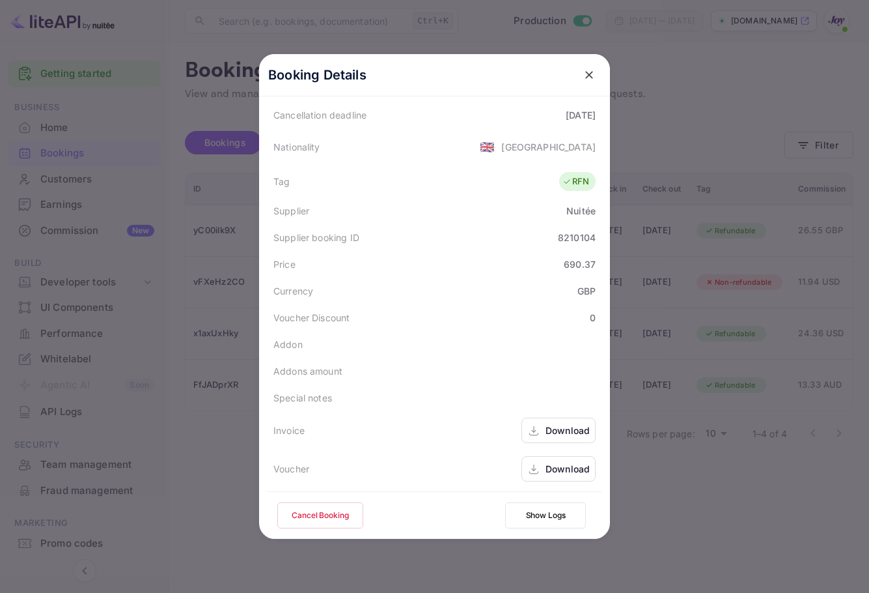
scroll to position [289, 0]
click at [553, 475] on div "Download" at bounding box center [559, 466] width 74 height 25
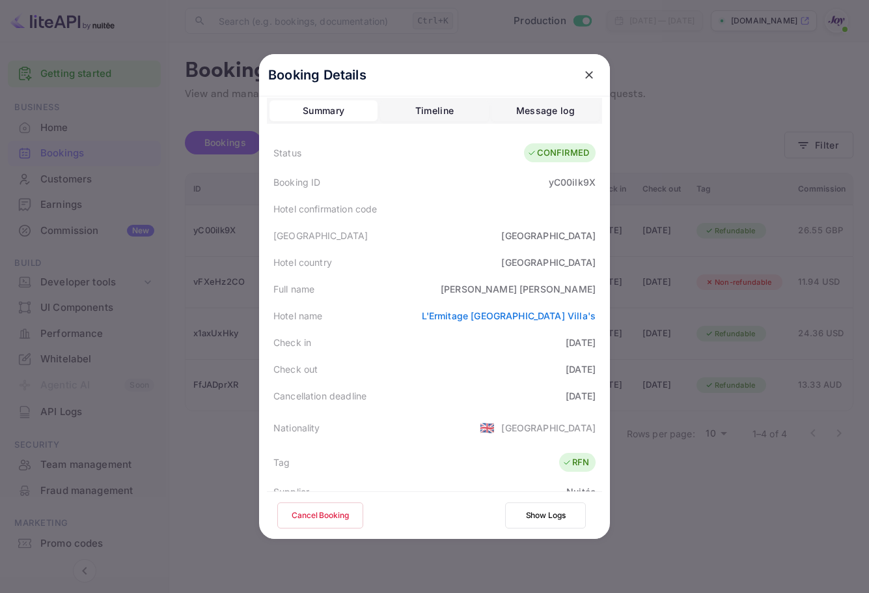
scroll to position [0, 0]
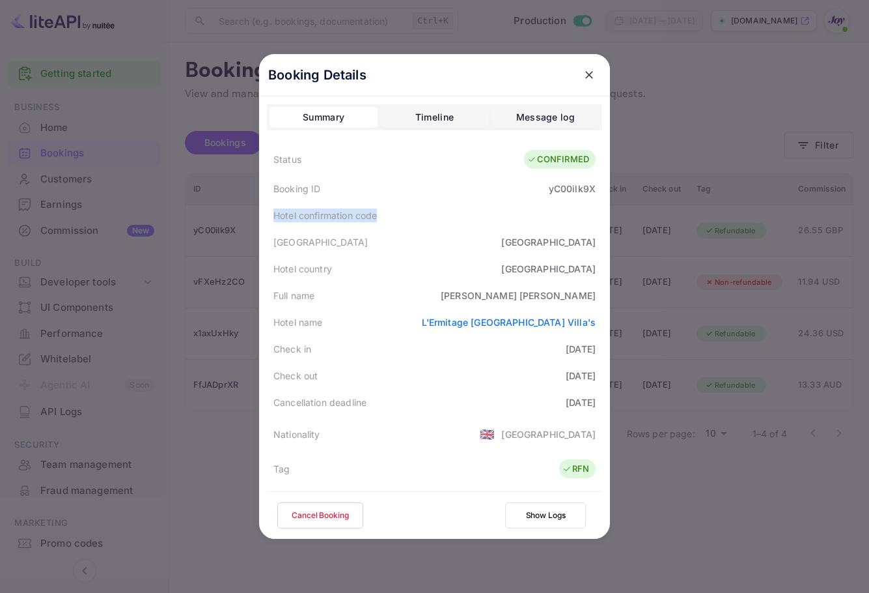
drag, startPoint x: 438, startPoint y: 216, endPoint x: 271, endPoint y: 214, distance: 167.4
click at [271, 214] on div "Hotel confirmation code" at bounding box center [434, 215] width 335 height 27
click at [273, 214] on div "Hotel confirmation code" at bounding box center [325, 215] width 104 height 14
drag, startPoint x: 299, startPoint y: 209, endPoint x: 497, endPoint y: 211, distance: 198.0
click at [497, 211] on div "Hotel confirmation code" at bounding box center [434, 215] width 335 height 27
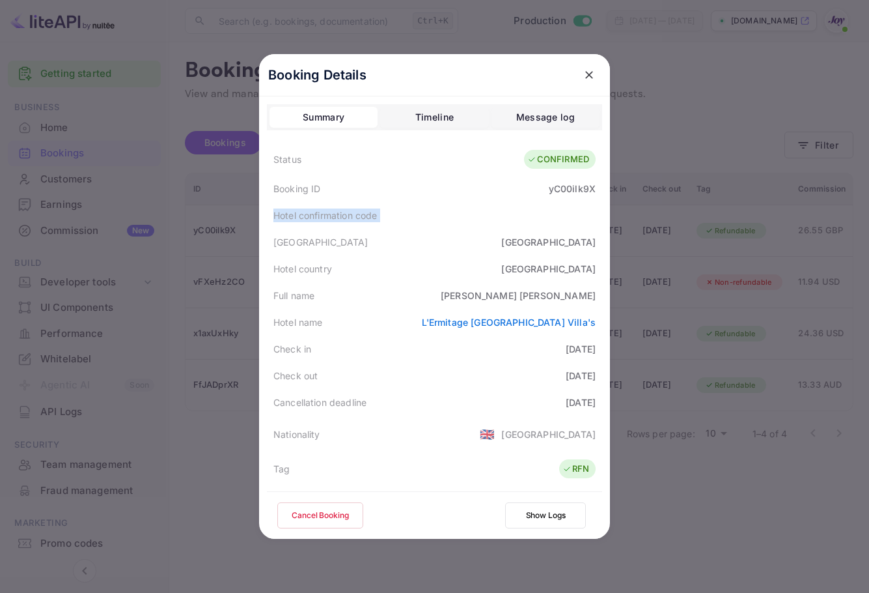
click at [497, 211] on div "Hotel confirmation code" at bounding box center [434, 215] width 335 height 27
drag, startPoint x: 496, startPoint y: 208, endPoint x: 260, endPoint y: 216, distance: 236.5
click at [260, 216] on div "Booking Details Summary Timeline Message log Status CONFIRMED Booking ID yC00il…" at bounding box center [434, 296] width 351 height 484
drag, startPoint x: 271, startPoint y: 186, endPoint x: 604, endPoint y: 201, distance: 333.8
click at [604, 201] on div "Booking Details Summary Timeline Message log Status CONFIRMED Booking ID yC00il…" at bounding box center [434, 296] width 351 height 484
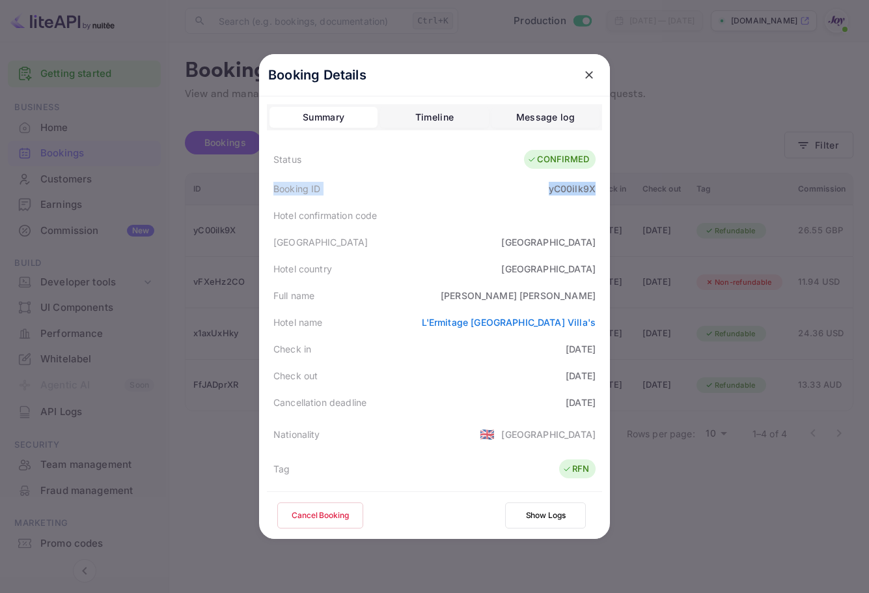
click at [604, 201] on div "Booking Details Summary Timeline Message log Status CONFIRMED Booking ID yC00il…" at bounding box center [434, 296] width 351 height 484
drag, startPoint x: 283, startPoint y: 199, endPoint x: 583, endPoint y: 213, distance: 300.5
click at [587, 210] on div "Booking Details Summary Timeline Message log Status CONFIRMED Booking ID yC00il…" at bounding box center [434, 296] width 351 height 484
click at [568, 214] on div "Hotel confirmation code" at bounding box center [434, 215] width 335 height 27
drag, startPoint x: 542, startPoint y: 189, endPoint x: 566, endPoint y: 20, distance: 170.4
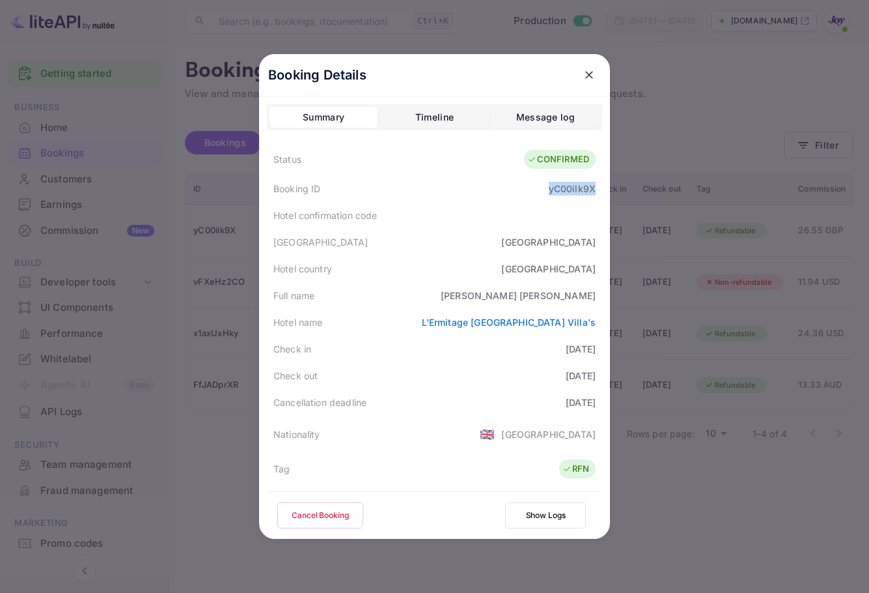
click at [591, 192] on div "Booking ID yC00ilk9X" at bounding box center [434, 188] width 335 height 27
copy div "yC00ilk9X"
copy div "[PERSON_NAME]"
drag, startPoint x: 562, startPoint y: 294, endPoint x: 594, endPoint y: 298, distance: 32.1
click at [594, 298] on div "Full name [PERSON_NAME]" at bounding box center [434, 295] width 335 height 27
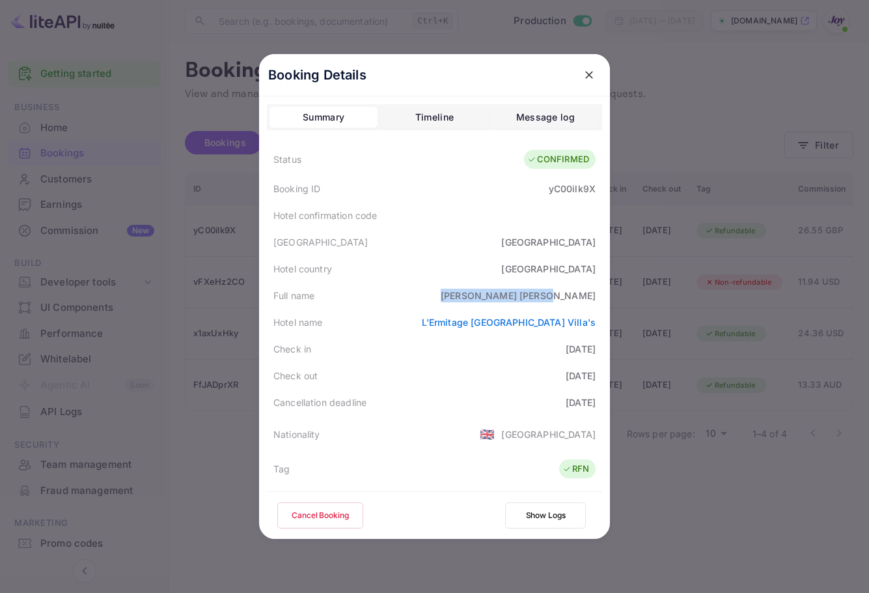
drag, startPoint x: 514, startPoint y: 291, endPoint x: 603, endPoint y: 294, distance: 88.6
click at [603, 294] on div "Booking Details Summary Timeline Message log Status CONFIRMED Booking ID yC00il…" at bounding box center [434, 296] width 351 height 484
copy div "[PERSON_NAME]"
drag, startPoint x: 537, startPoint y: 190, endPoint x: 595, endPoint y: 188, distance: 58.0
click at [595, 188] on div "Booking ID yC00ilk9X" at bounding box center [434, 188] width 335 height 27
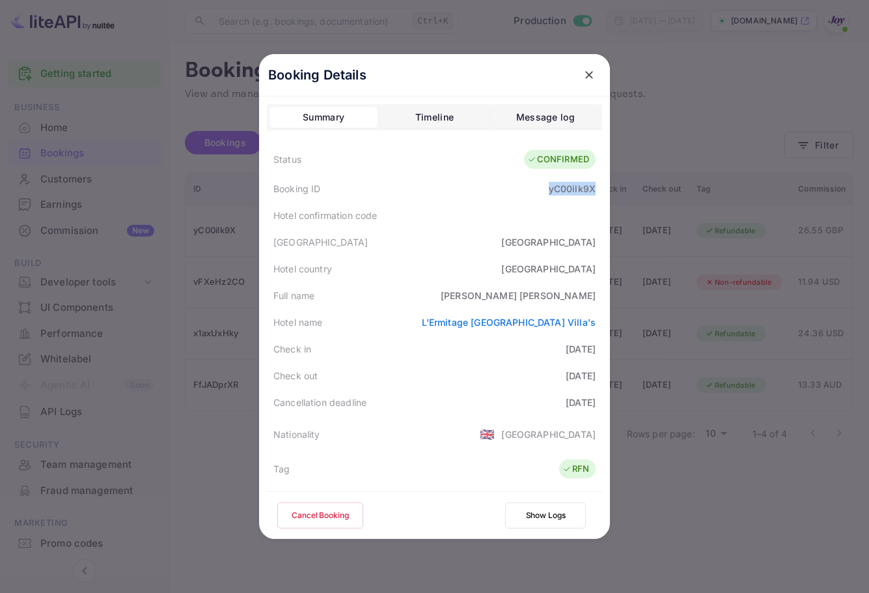
copy div "yC00ilk9X"
click at [590, 72] on icon "close" at bounding box center [589, 74] width 13 height 13
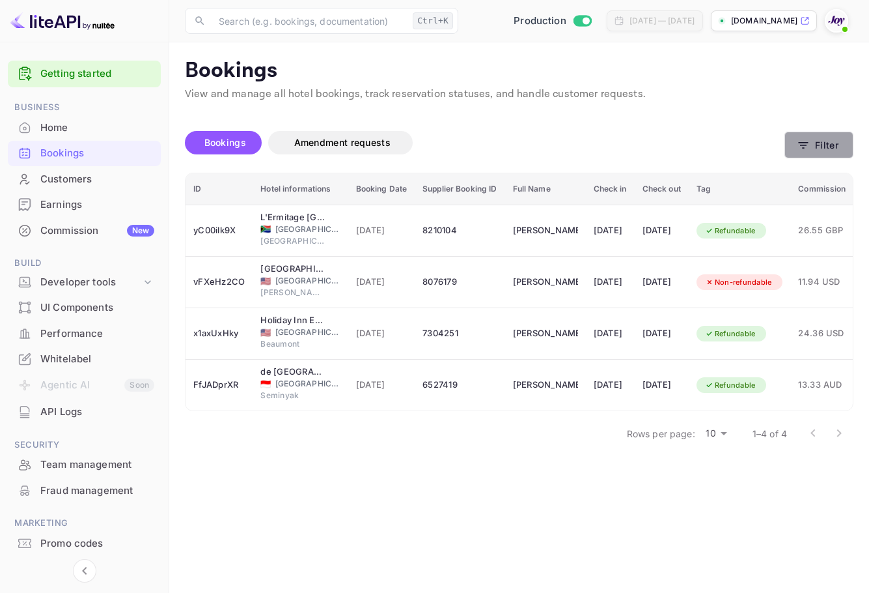
click at [807, 140] on icon "button" at bounding box center [803, 145] width 13 height 13
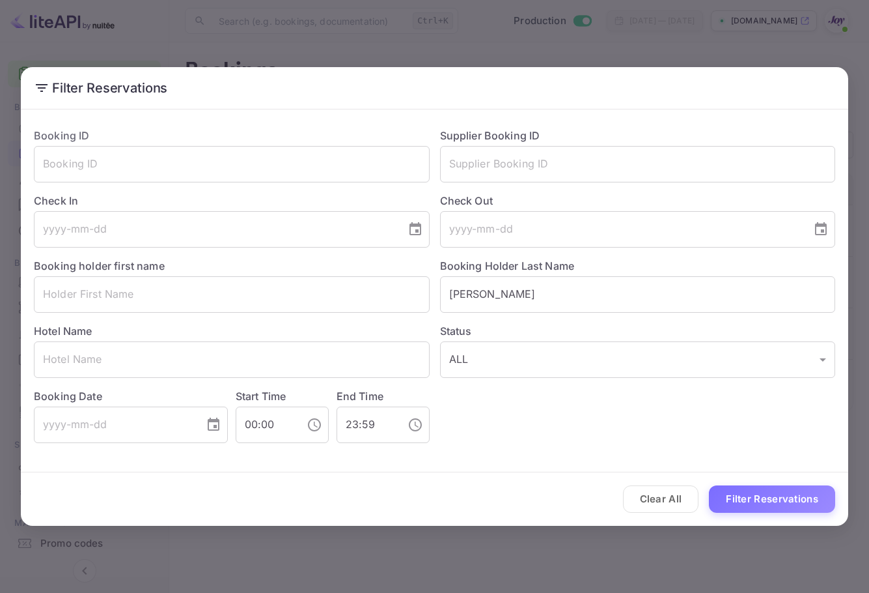
drag, startPoint x: 511, startPoint y: 301, endPoint x: 345, endPoint y: 264, distance: 170.3
click at [344, 264] on div "Booking ID ​ Supplier Booking ID ​ Check In ​ Check Out ​ Booking holder first …" at bounding box center [429, 280] width 812 height 326
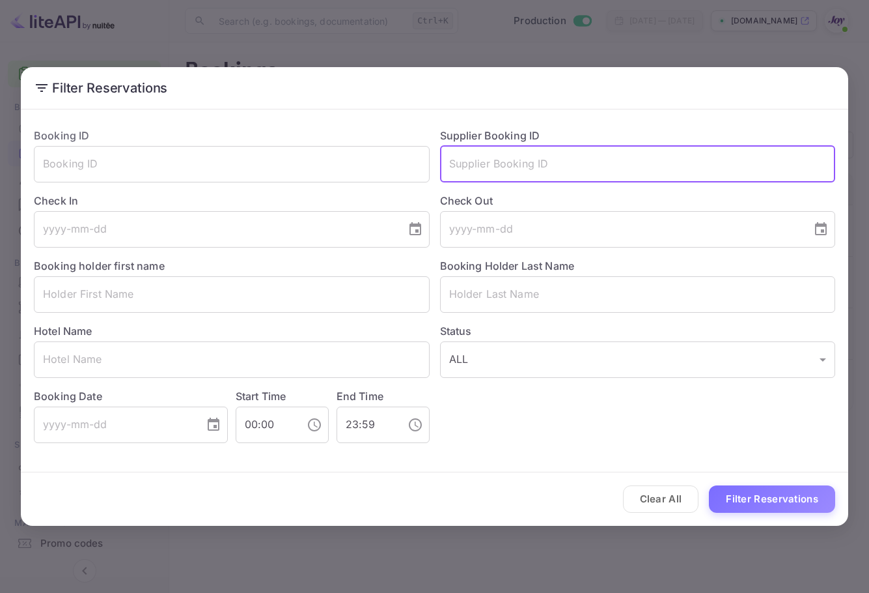
drag, startPoint x: 521, startPoint y: 178, endPoint x: 710, endPoint y: 379, distance: 276.4
click at [522, 177] on input "text" at bounding box center [638, 164] width 396 height 36
paste input "6620045"
type input "6620045"
click at [798, 489] on button "Filter Reservations" at bounding box center [772, 499] width 126 height 28
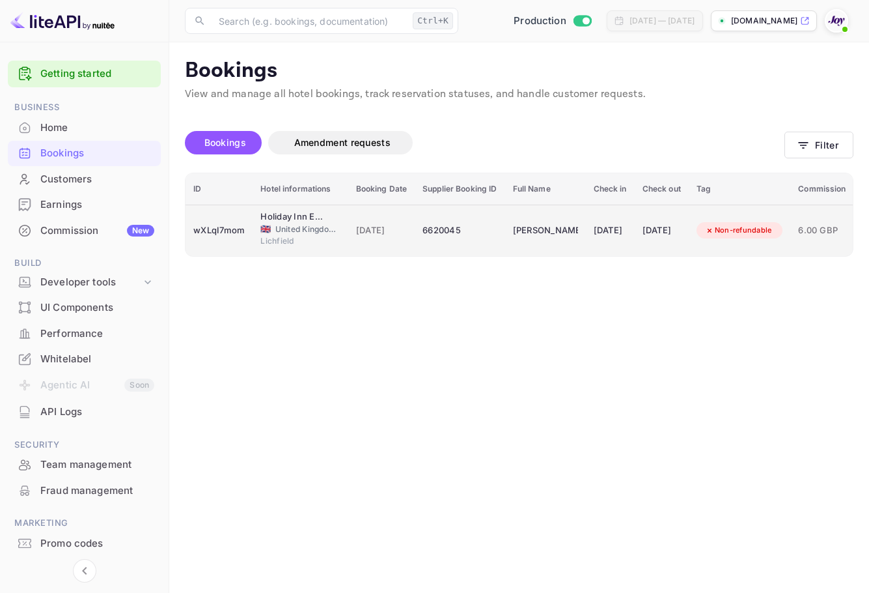
click at [578, 222] on div "[PERSON_NAME]" at bounding box center [545, 230] width 65 height 21
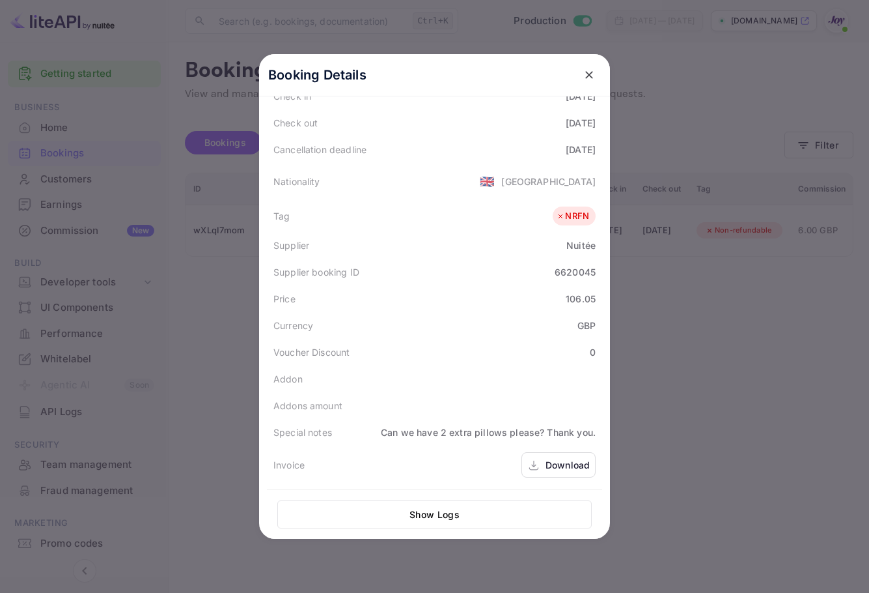
scroll to position [291, 0]
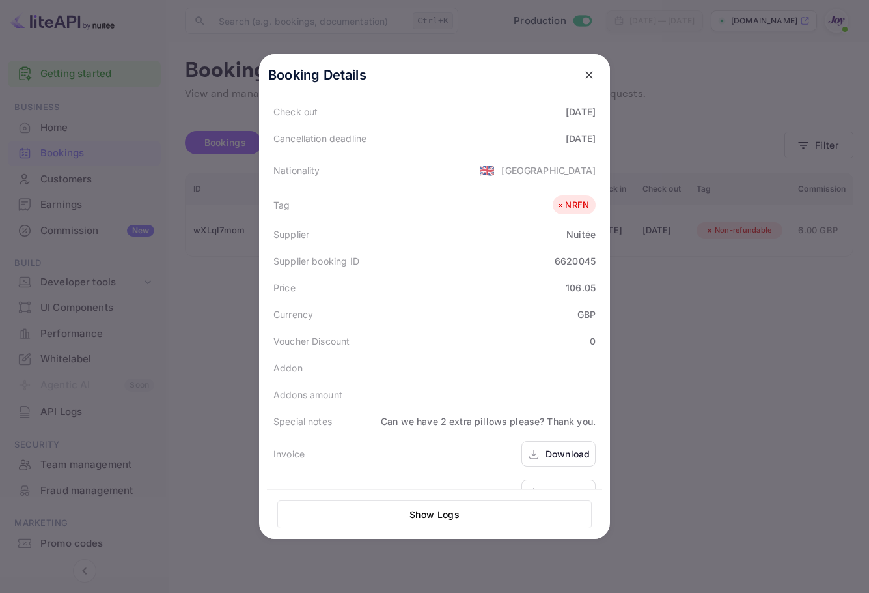
click at [567, 485] on div "Download" at bounding box center [568, 492] width 44 height 14
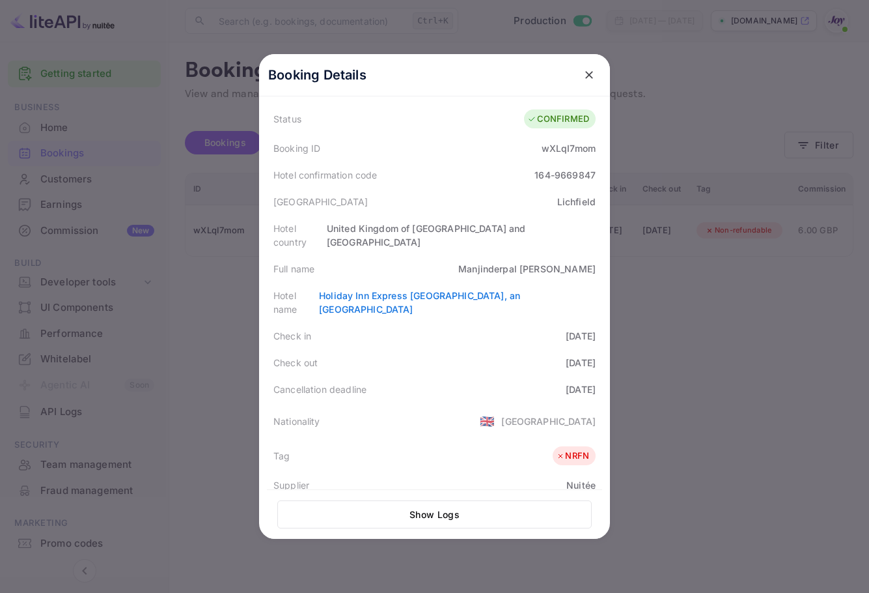
scroll to position [0, 0]
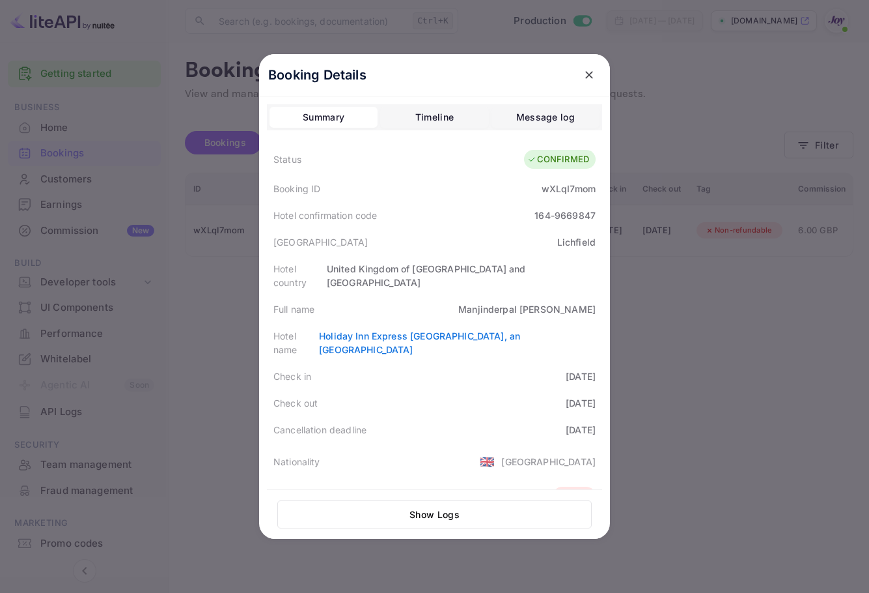
click at [583, 71] on icon "close" at bounding box center [589, 74] width 13 height 13
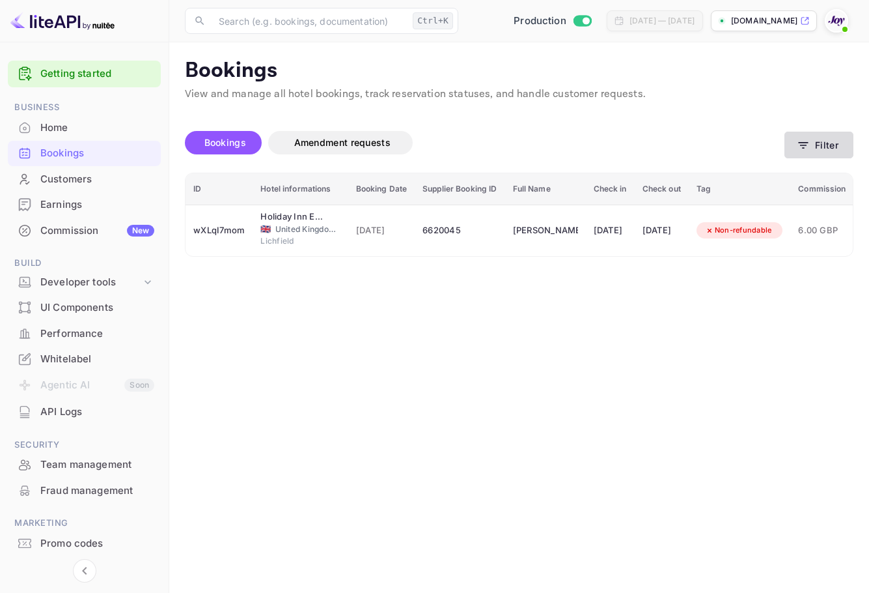
click at [798, 139] on icon "button" at bounding box center [803, 145] width 13 height 13
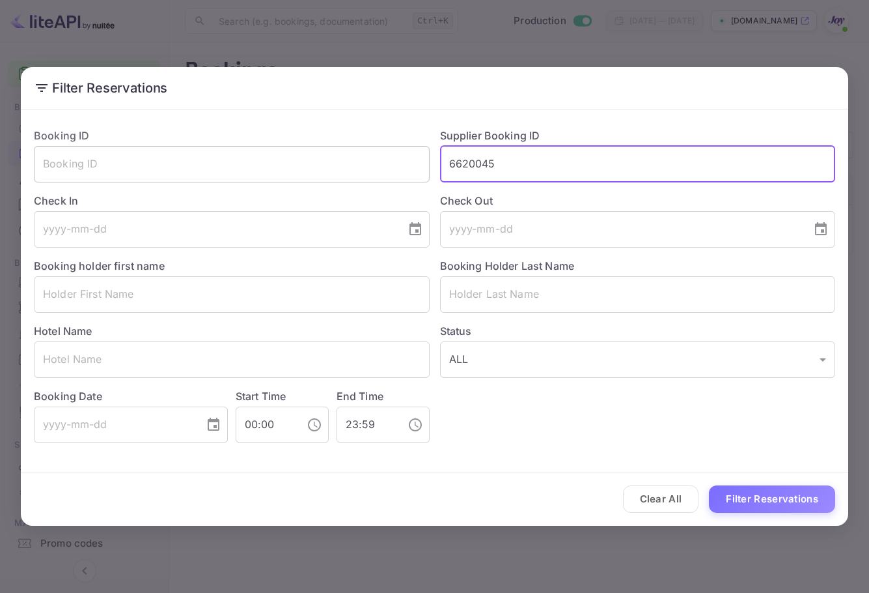
drag, startPoint x: 528, startPoint y: 178, endPoint x: 387, endPoint y: 161, distance: 141.7
click at [387, 161] on div "Booking ID ​ Supplier Booking ID 6620045 ​ Check In ​ Check Out ​ Booking holde…" at bounding box center [429, 280] width 812 height 326
paste input "7636366"
type input "7636366"
click at [733, 498] on button "Filter Reservations" at bounding box center [772, 499] width 126 height 28
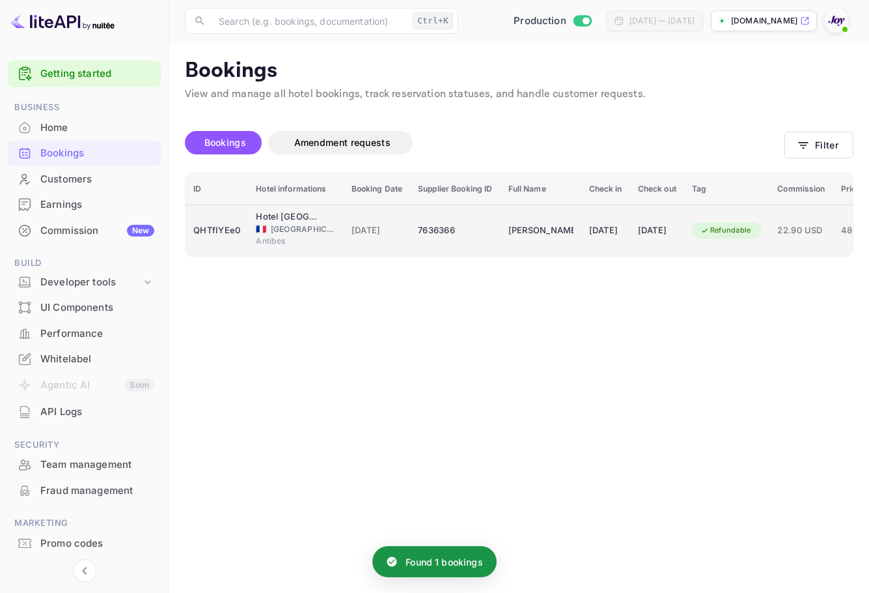
click at [630, 248] on td "[DATE]" at bounding box center [605, 229] width 49 height 51
